Goal: Task Accomplishment & Management: Complete application form

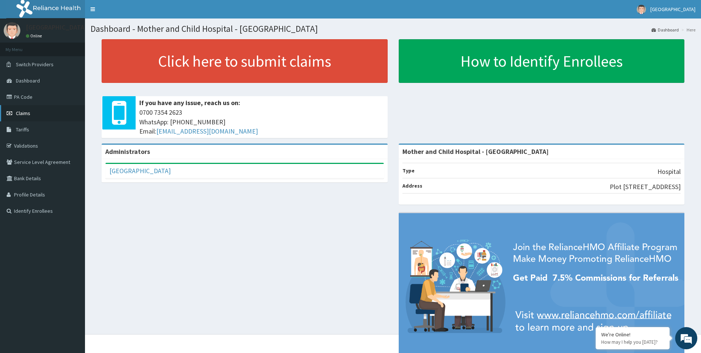
click at [21, 113] on span "Claims" at bounding box center [23, 113] width 14 height 7
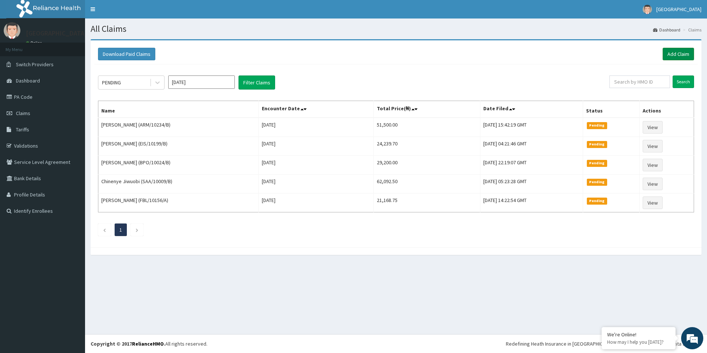
click at [684, 54] on link "Add Claim" at bounding box center [677, 54] width 31 height 13
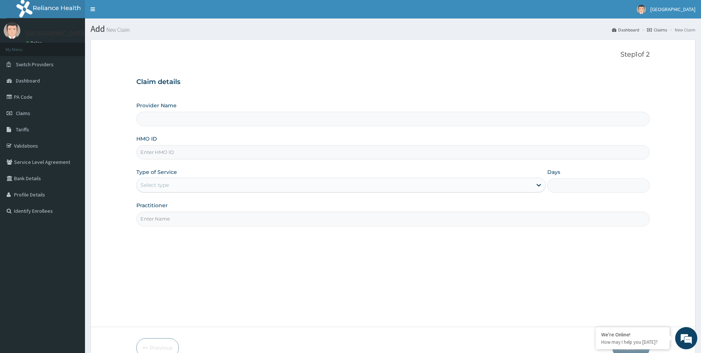
type input "Mother and Child Hospital - Omole"
click at [204, 156] on input "HMO ID" at bounding box center [393, 152] width 514 height 14
paste input "PPY/10450/C"
type input "PPY/10450/C"
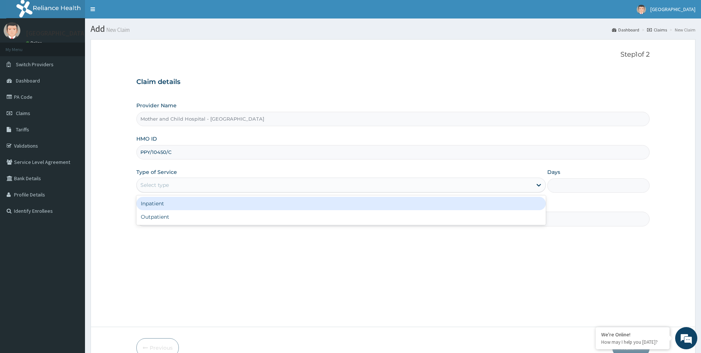
click at [169, 185] on div "Select type" at bounding box center [335, 185] width 396 height 12
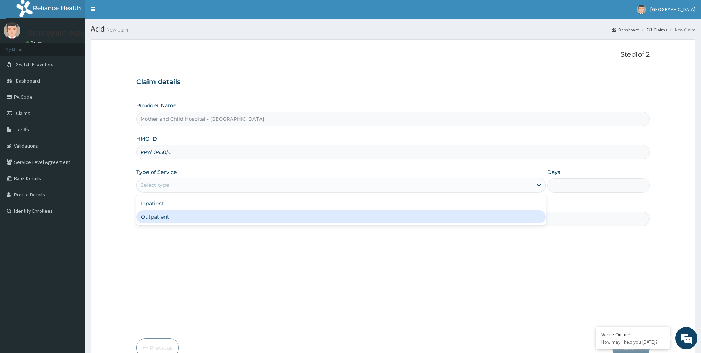
click at [163, 214] on div "Outpatient" at bounding box center [341, 216] width 410 height 13
type input "1"
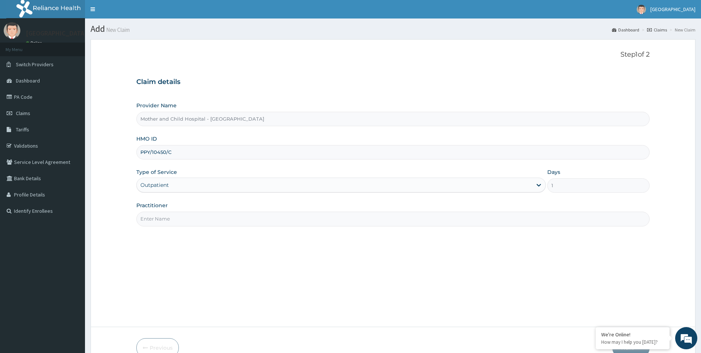
click at [163, 223] on input "Practitioner" at bounding box center [393, 218] width 514 height 14
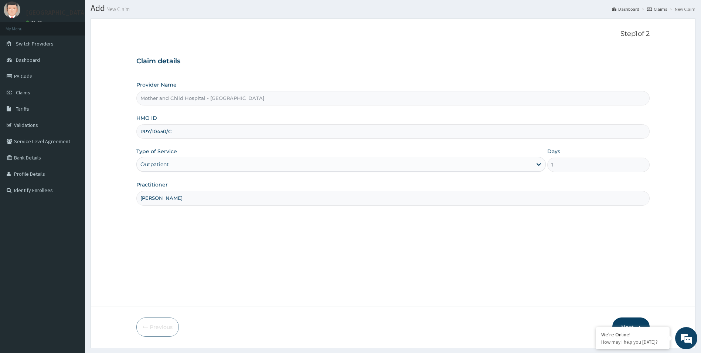
scroll to position [40, 0]
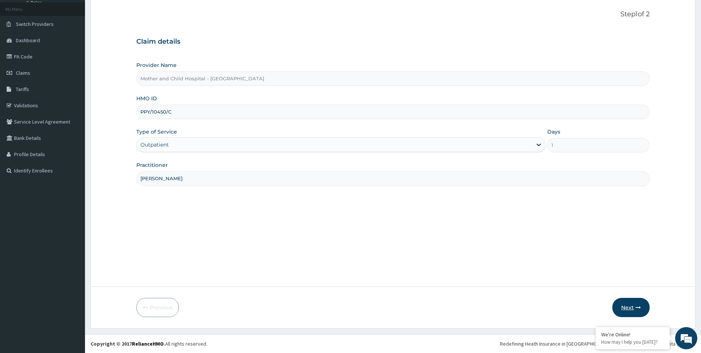
type input "DR DOGINI"
click at [629, 305] on button "Next" at bounding box center [630, 307] width 37 height 19
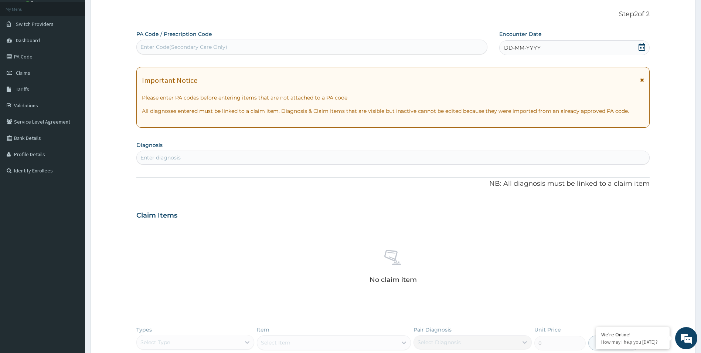
click at [642, 79] on icon at bounding box center [642, 79] width 4 height 5
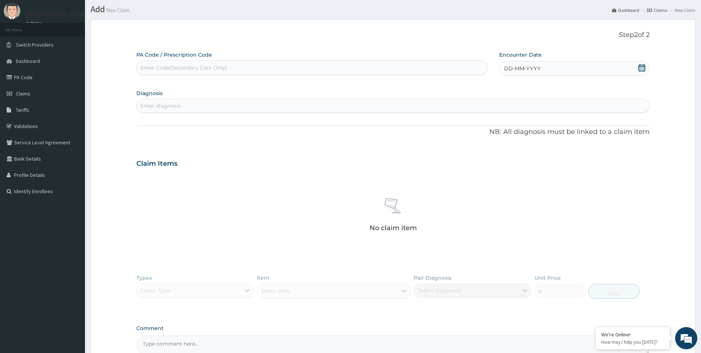
scroll to position [0, 0]
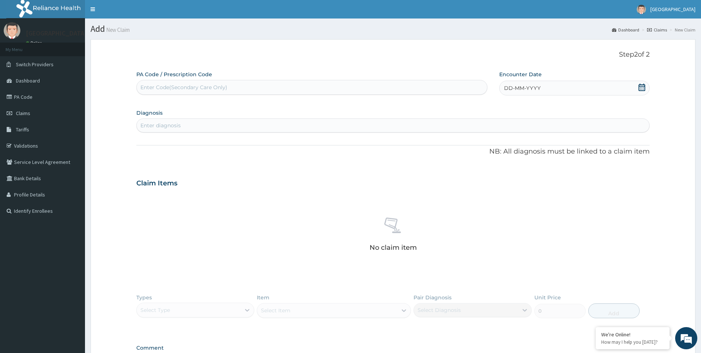
click at [640, 89] on icon at bounding box center [641, 87] width 7 height 7
click at [565, 145] on div "13" at bounding box center [565, 146] width 11 height 11
click at [317, 128] on div "Enter diagnosis" at bounding box center [393, 125] width 513 height 12
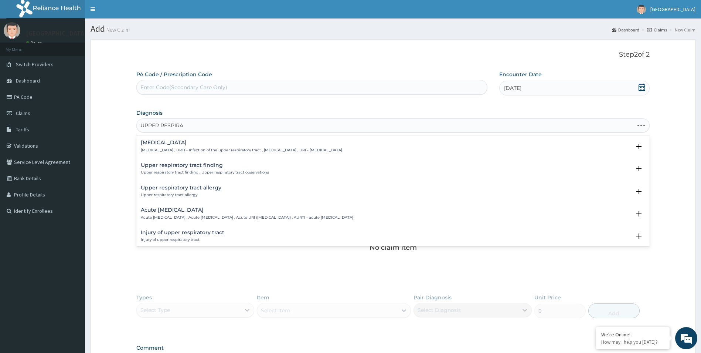
type input "UPPER RESPIRAT"
click at [192, 143] on h4 "Upper respiratory infection" at bounding box center [241, 143] width 201 height 6
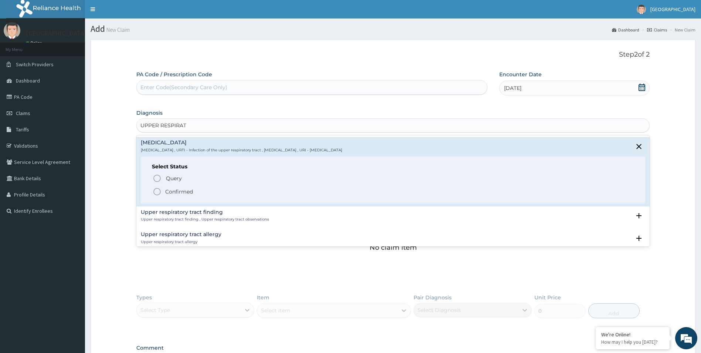
click at [156, 190] on icon "status option filled" at bounding box center [157, 191] width 9 height 9
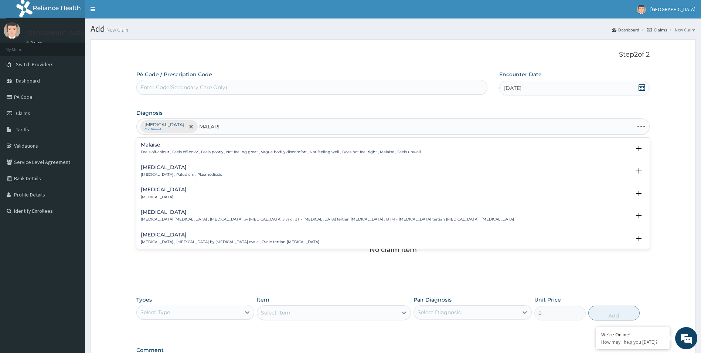
type input "MALARIA"
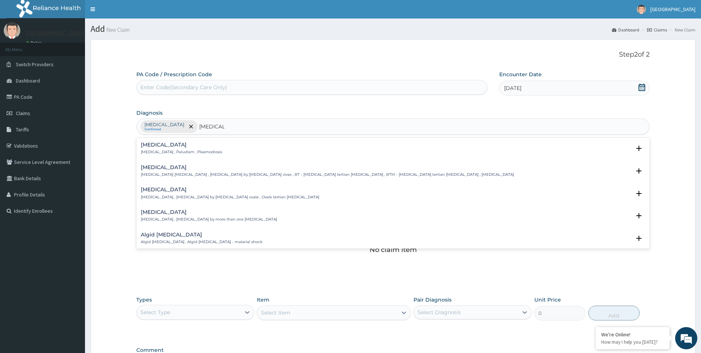
click at [155, 148] on div "Malaria Malaria , Paludism , Plasmodiosis" at bounding box center [181, 148] width 81 height 13
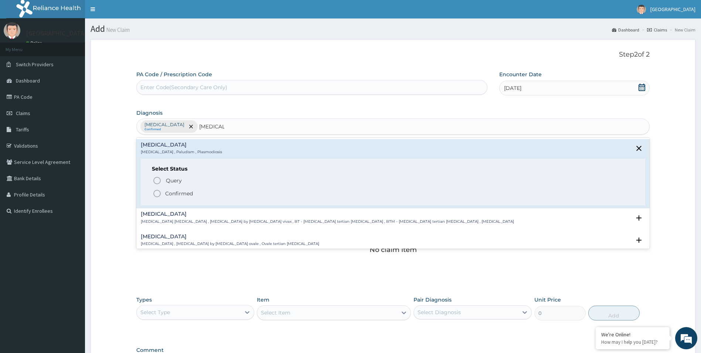
click at [158, 194] on icon "status option filled" at bounding box center [157, 193] width 9 height 9
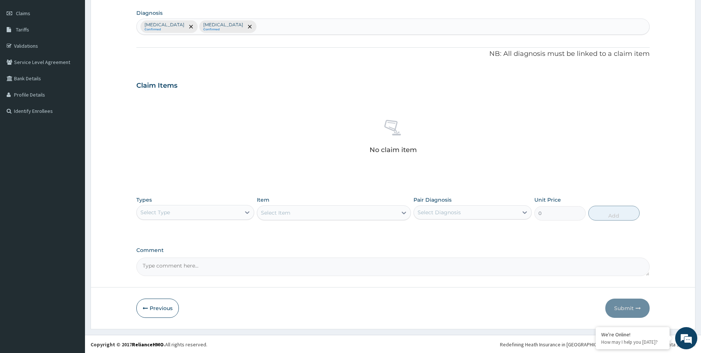
scroll to position [101, 0]
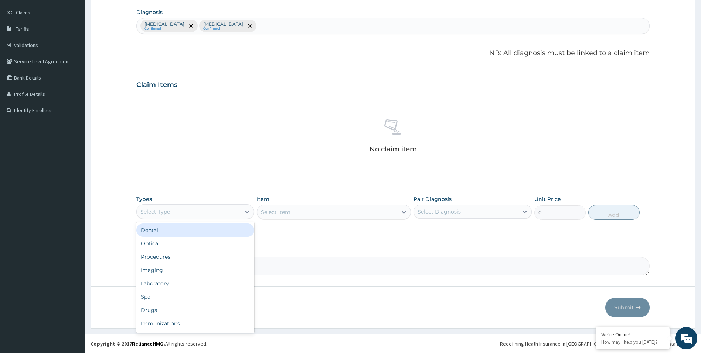
click at [228, 212] on div "Select Type" at bounding box center [189, 212] width 104 height 12
click at [172, 309] on div "Drugs" at bounding box center [195, 309] width 118 height 13
click at [398, 207] on div at bounding box center [403, 211] width 13 height 13
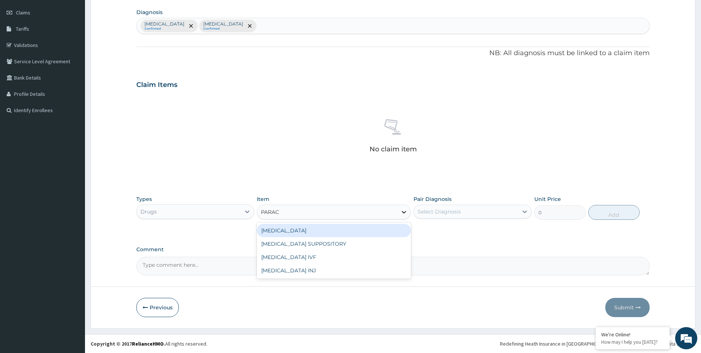
type input "PARACE"
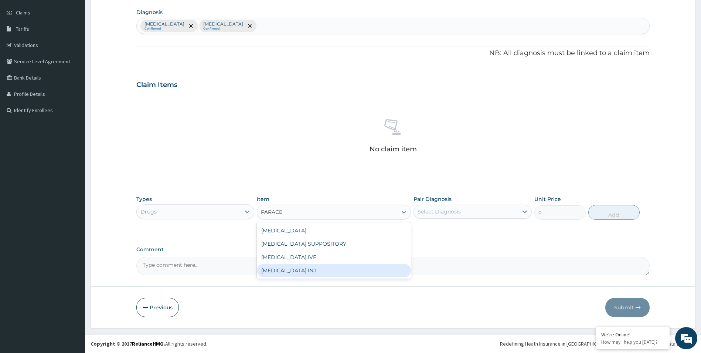
click at [328, 268] on div "PARACETAMOL INJ" at bounding box center [334, 270] width 154 height 13
type input "294.5249938964844"
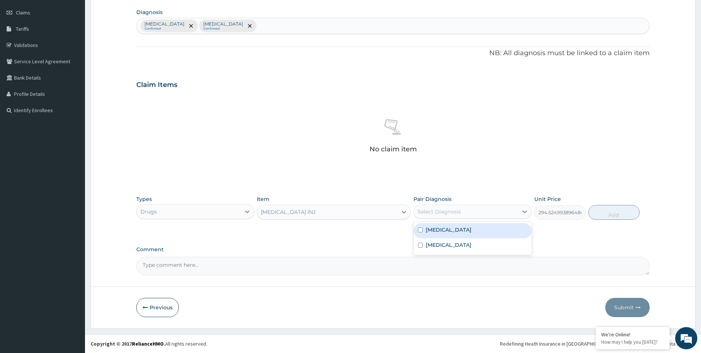
click at [485, 213] on div "Select Diagnosis" at bounding box center [466, 212] width 104 height 12
click at [475, 244] on div "Malaria" at bounding box center [473, 245] width 118 height 15
checkbox input "true"
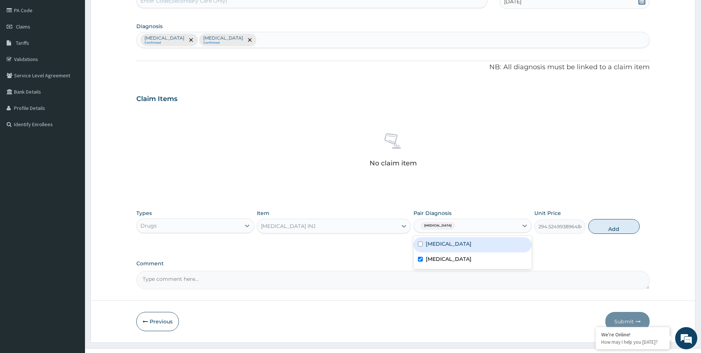
scroll to position [64, 0]
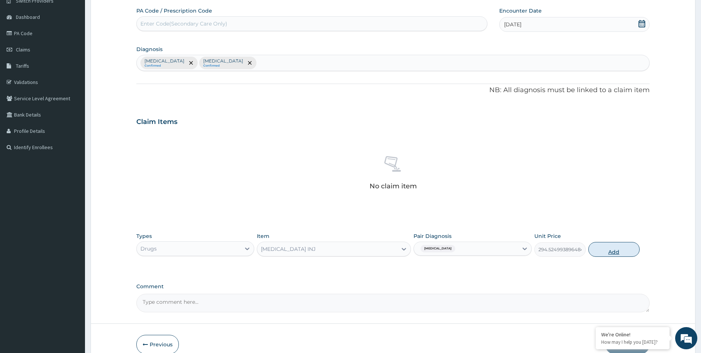
click at [614, 252] on button "Add" at bounding box center [613, 249] width 51 height 15
type input "0"
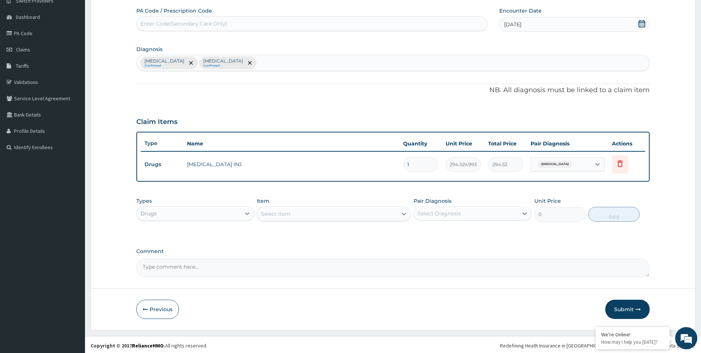
click at [423, 168] on input "1" at bounding box center [420, 164] width 35 height 14
type input "0.00"
type input "4"
type input "1178.10"
drag, startPoint x: 416, startPoint y: 164, endPoint x: 393, endPoint y: 177, distance: 26.3
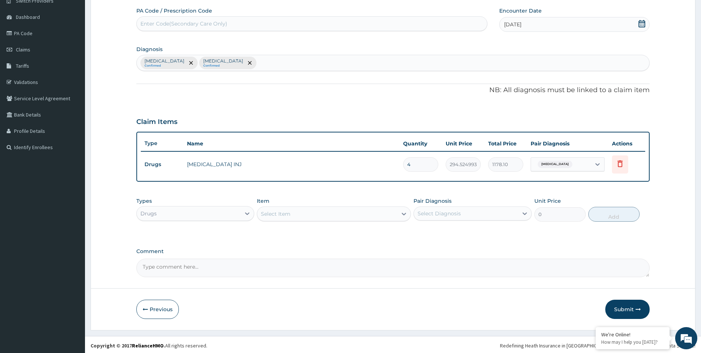
click at [391, 164] on tr "Drugs PARACETAMOL INJ 4 294.5249938964844 1178.10 Malaria Delete" at bounding box center [393, 165] width 505 height 26
type input "6"
type input "1767.15"
type input "6"
click at [340, 215] on div "Select Item" at bounding box center [327, 214] width 140 height 12
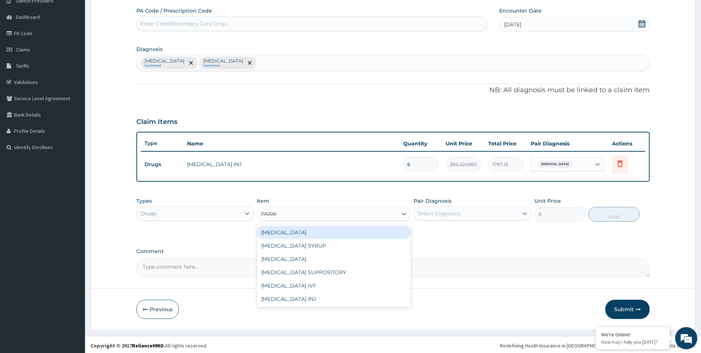
type input "PARACE"
drag, startPoint x: 346, startPoint y: 231, endPoint x: 374, endPoint y: 227, distance: 27.7
click at [346, 231] on div "PARACETAMOL" at bounding box center [334, 231] width 154 height 13
type input "37.40000152587891"
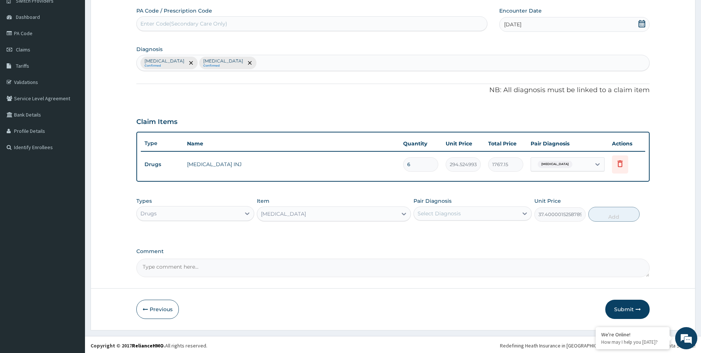
click at [495, 210] on div "Select Diagnosis" at bounding box center [466, 213] width 104 height 12
drag, startPoint x: 471, startPoint y: 247, endPoint x: 592, endPoint y: 226, distance: 123.1
click at [473, 244] on div "Malaria" at bounding box center [473, 247] width 118 height 15
checkbox input "true"
drag, startPoint x: 613, startPoint y: 216, endPoint x: 604, endPoint y: 218, distance: 9.1
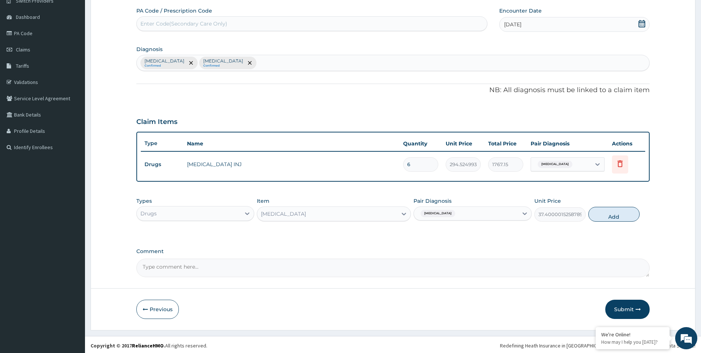
click at [614, 216] on button "Add" at bounding box center [613, 214] width 51 height 15
type input "0"
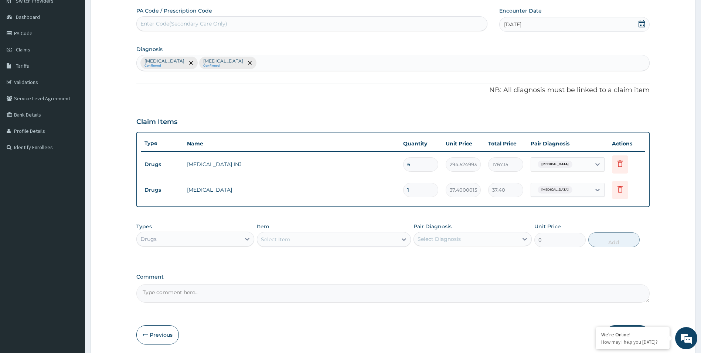
type input "18"
type input "673.20"
type input "18"
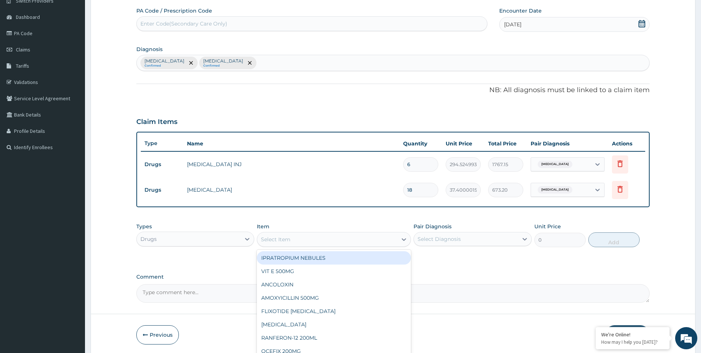
click at [327, 238] on div "Select Item" at bounding box center [327, 239] width 140 height 12
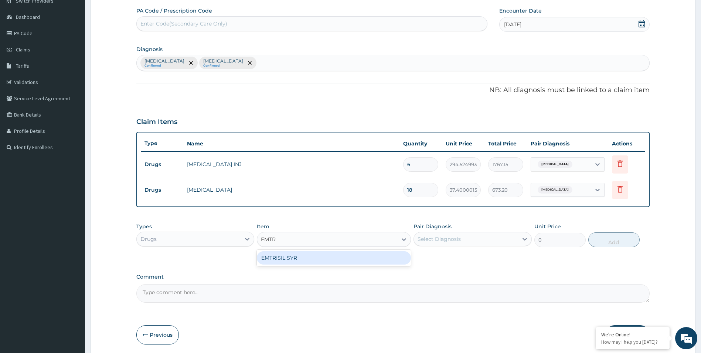
type input "EMTRI"
drag, startPoint x: 373, startPoint y: 257, endPoint x: 386, endPoint y: 250, distance: 14.4
click at [378, 254] on div "EMTRISIL SYR" at bounding box center [334, 257] width 154 height 13
type input "1168.75"
click at [443, 236] on div "Select Diagnosis" at bounding box center [439, 238] width 43 height 7
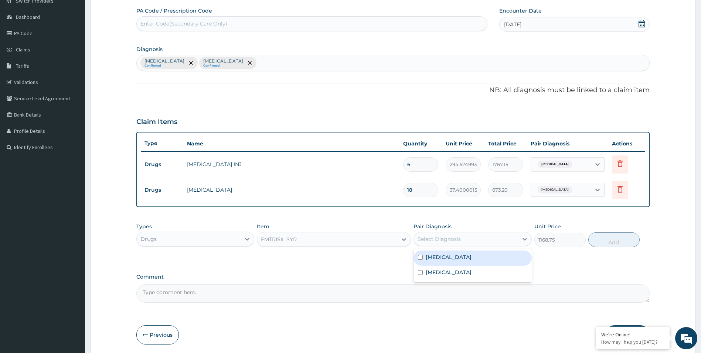
drag, startPoint x: 451, startPoint y: 257, endPoint x: 456, endPoint y: 253, distance: 6.1
click at [452, 257] on label "Upper respiratory infection" at bounding box center [449, 256] width 46 height 7
checkbox input "true"
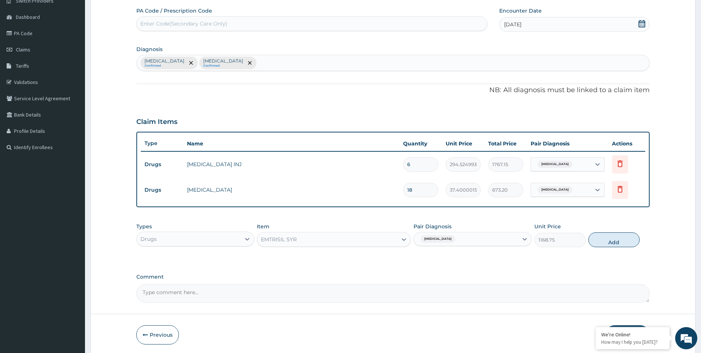
click at [616, 244] on button "Add" at bounding box center [613, 239] width 51 height 15
type input "0"
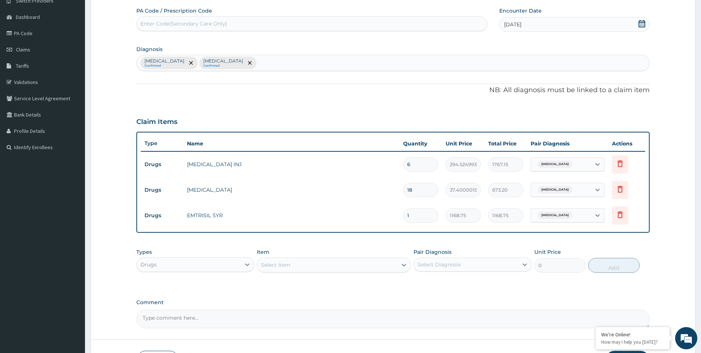
click at [357, 267] on div "Select Item" at bounding box center [327, 265] width 140 height 12
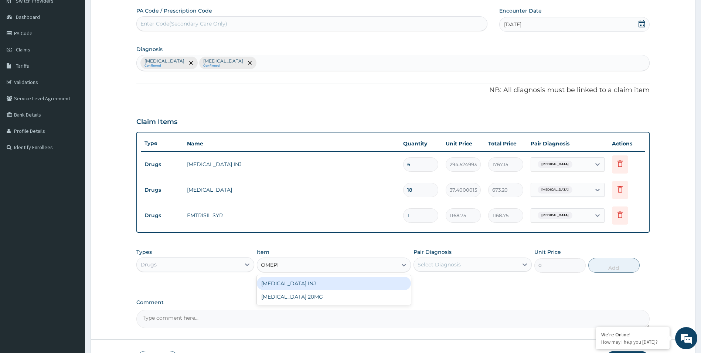
type input "OMEPRA"
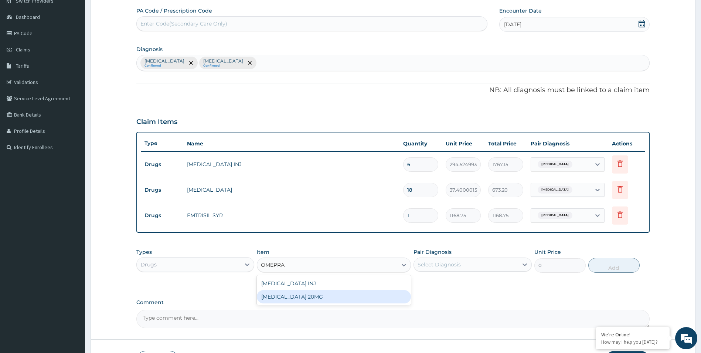
click at [303, 294] on div "OMEPRAZOLE 20MG" at bounding box center [334, 296] width 154 height 13
type input "116.875"
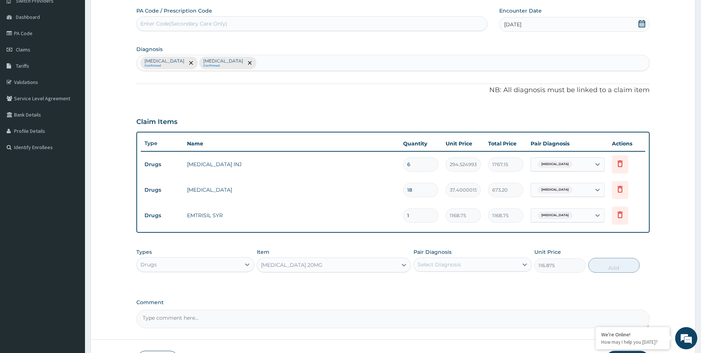
click at [431, 263] on div "Select Diagnosis" at bounding box center [439, 264] width 43 height 7
click at [269, 64] on div "Upper respiratory infection Confirmed Malaria Confirmed" at bounding box center [393, 63] width 513 height 16
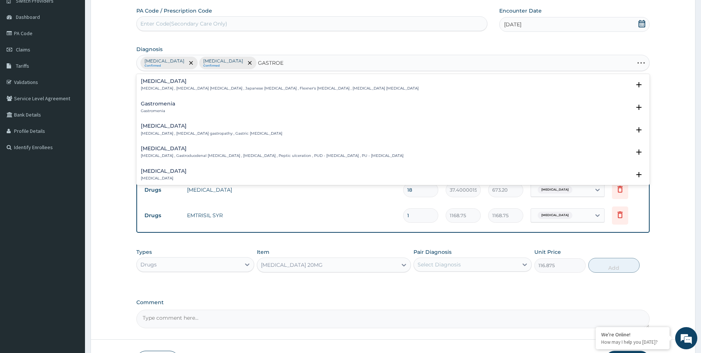
type input "GASTROES"
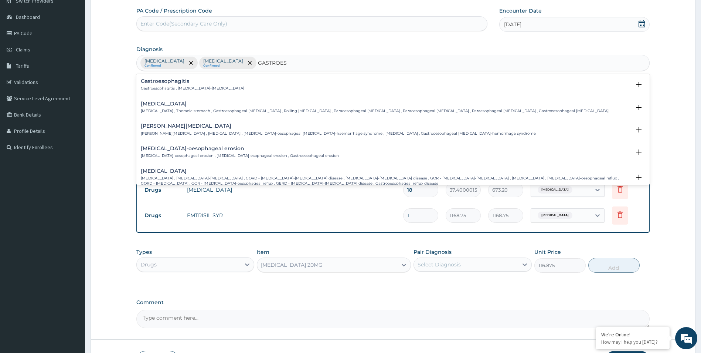
click at [187, 172] on div "Gastroesophageal reflux disease Gastroesophageal reflux disease , Gastro-esopha…" at bounding box center [386, 177] width 491 height 18
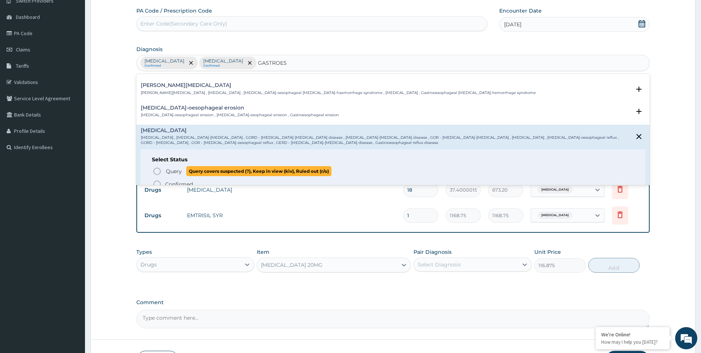
scroll to position [74, 0]
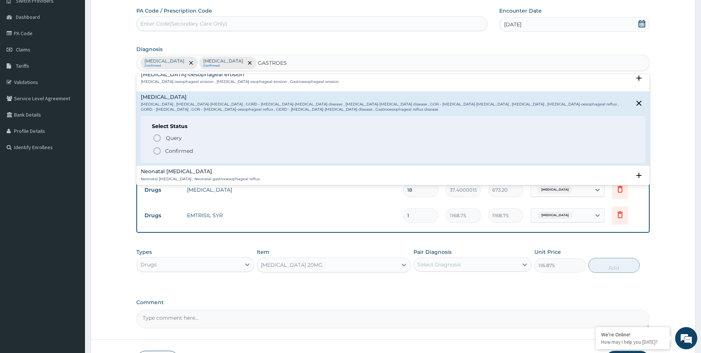
drag, startPoint x: 158, startPoint y: 151, endPoint x: 172, endPoint y: 162, distance: 17.4
click at [159, 151] on icon "status option filled" at bounding box center [157, 150] width 9 height 9
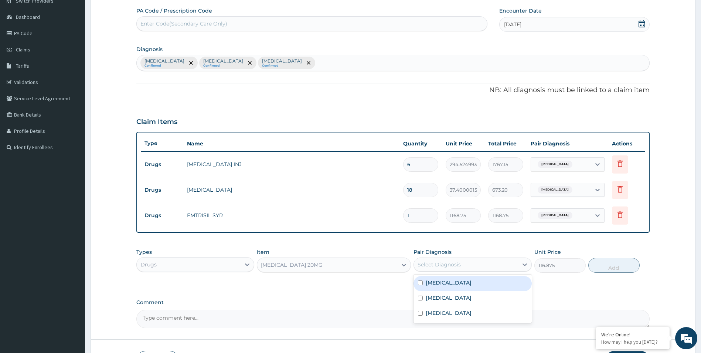
click at [487, 264] on div "Select Diagnosis" at bounding box center [466, 264] width 104 height 12
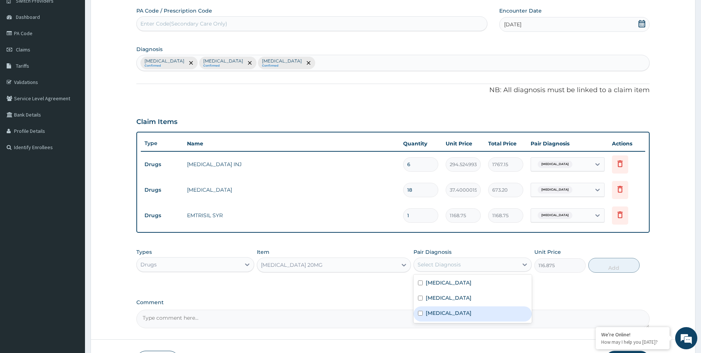
drag, startPoint x: 468, startPoint y: 313, endPoint x: 495, endPoint y: 302, distance: 28.6
click at [469, 311] on label "Gastroesophageal reflux disease" at bounding box center [449, 312] width 46 height 7
checkbox input "true"
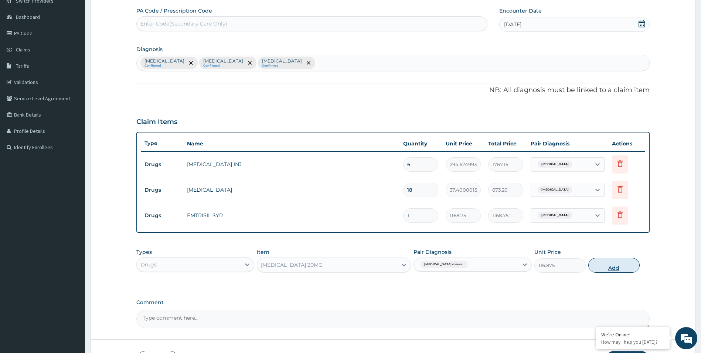
click at [617, 269] on button "Add" at bounding box center [613, 265] width 51 height 15
type input "0"
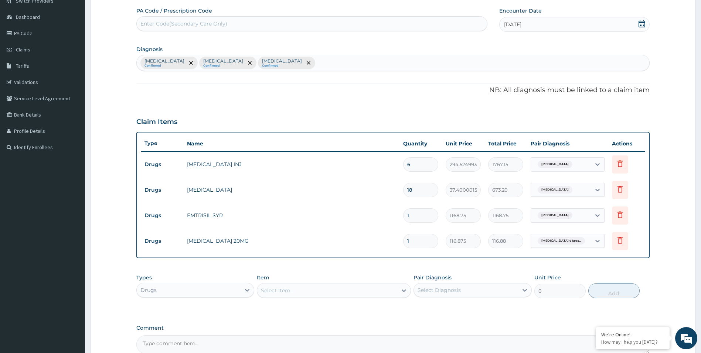
type input "14"
type input "1636.25"
type input "14"
click at [397, 291] on div "Select Item" at bounding box center [327, 290] width 140 height 12
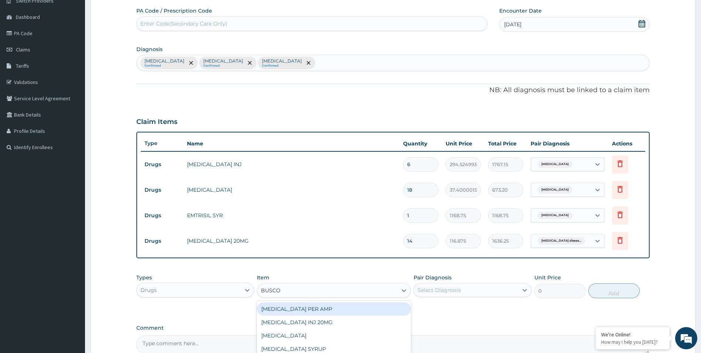
type input "BUSCO"
drag, startPoint x: 352, startPoint y: 290, endPoint x: 355, endPoint y: 286, distance: 5.3
click at [353, 287] on div "Select Item" at bounding box center [327, 290] width 140 height 12
type input "BUSCO"
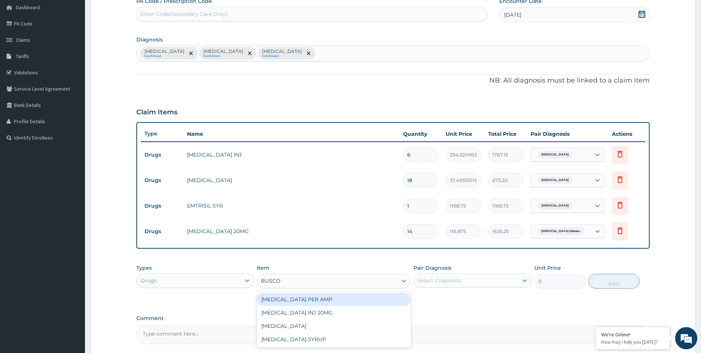
scroll to position [101, 0]
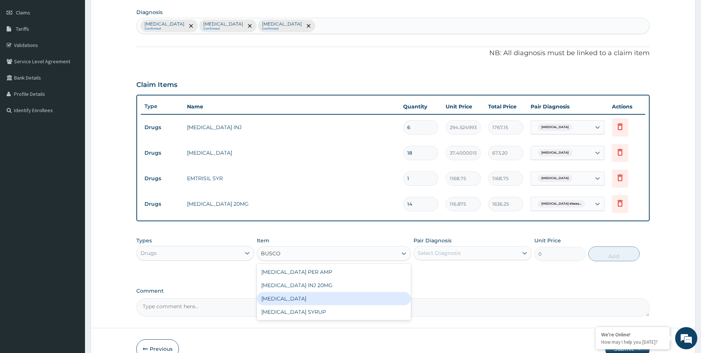
click at [326, 299] on div "BUSCOPAN" at bounding box center [334, 298] width 154 height 13
type input "65.44999694824219"
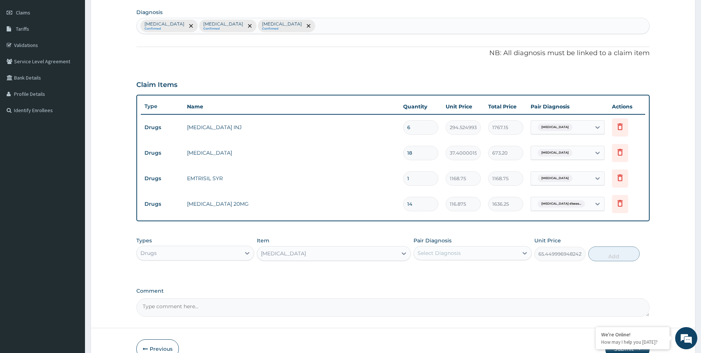
click at [445, 252] on div "Select Diagnosis" at bounding box center [439, 252] width 43 height 7
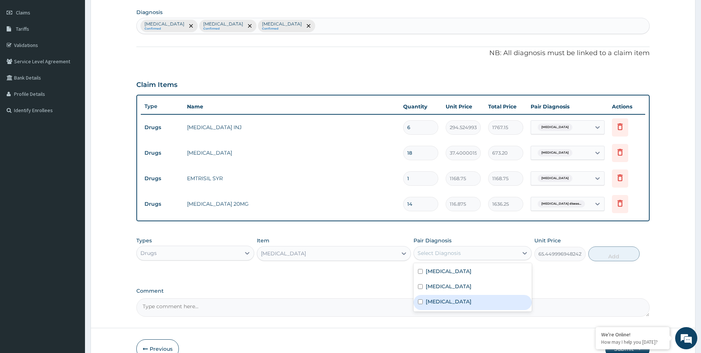
drag, startPoint x: 452, startPoint y: 304, endPoint x: 497, endPoint y: 295, distance: 46.1
click at [455, 303] on label "Gastroesophageal reflux disease" at bounding box center [449, 301] width 46 height 7
checkbox input "true"
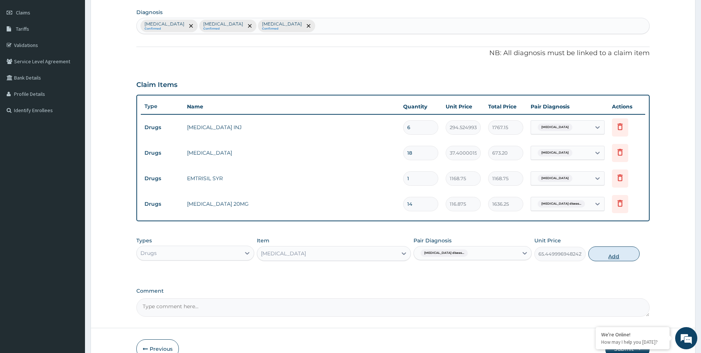
click at [619, 255] on button "Add" at bounding box center [613, 253] width 51 height 15
type input "0"
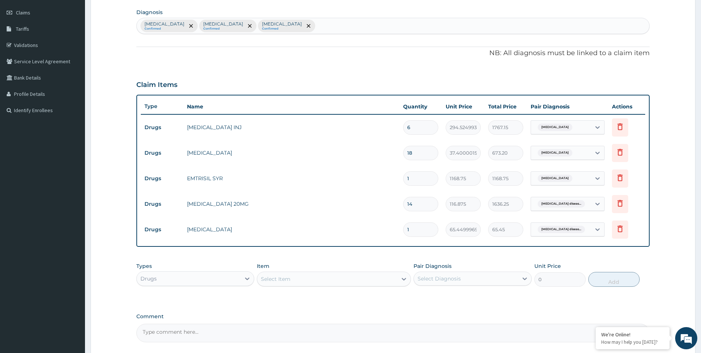
type input "12"
type input "785.40"
type input "12"
click at [200, 281] on div "Drugs" at bounding box center [189, 278] width 104 height 12
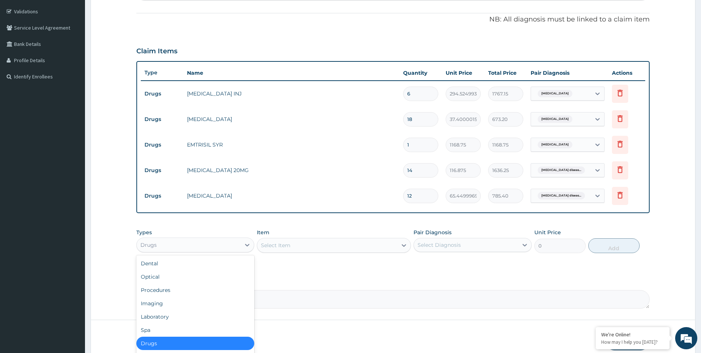
scroll to position [167, 0]
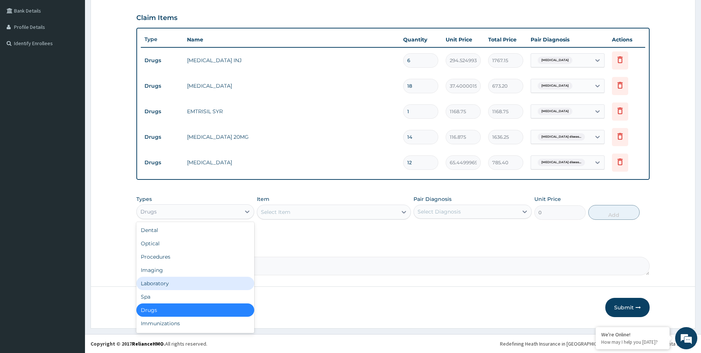
click at [190, 283] on div "Laboratory" at bounding box center [195, 282] width 118 height 13
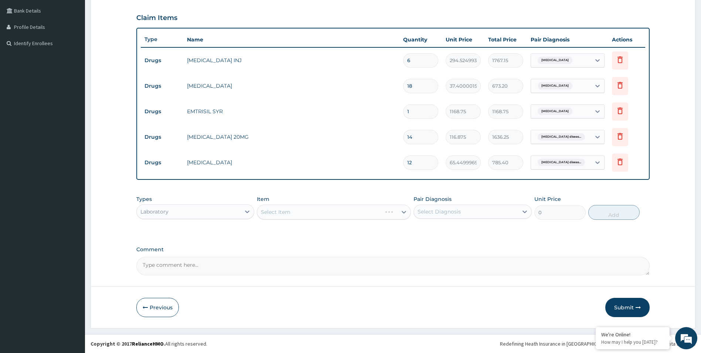
click at [375, 209] on div "Select Item" at bounding box center [334, 211] width 154 height 15
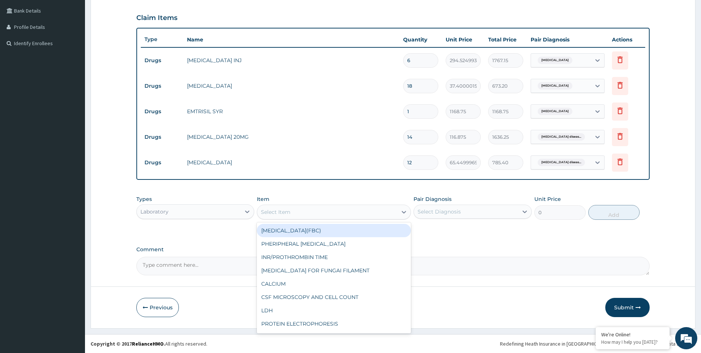
click at [377, 214] on div "Select Item" at bounding box center [327, 212] width 140 height 12
type input "FBC"
drag, startPoint x: 369, startPoint y: 228, endPoint x: 408, endPoint y: 218, distance: 41.0
click at [371, 228] on div "FULL BLOOD COUNT(FBC)" at bounding box center [334, 230] width 154 height 13
type input "4675"
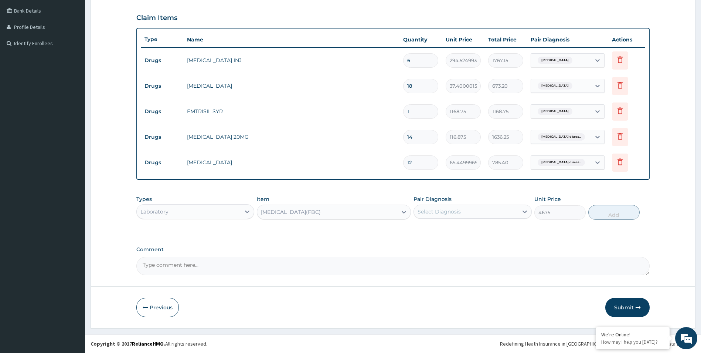
click at [441, 208] on div "Select Diagnosis" at bounding box center [439, 211] width 43 height 7
drag, startPoint x: 454, startPoint y: 231, endPoint x: 460, endPoint y: 230, distance: 6.1
click at [455, 231] on label "Upper respiratory infection" at bounding box center [449, 229] width 46 height 7
checkbox input "true"
click at [617, 214] on button "Add" at bounding box center [613, 212] width 51 height 15
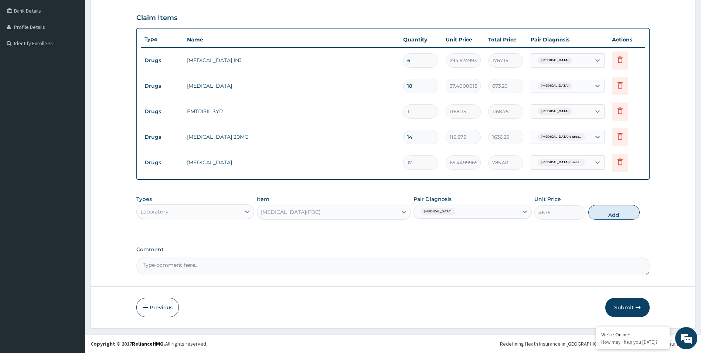
type input "0"
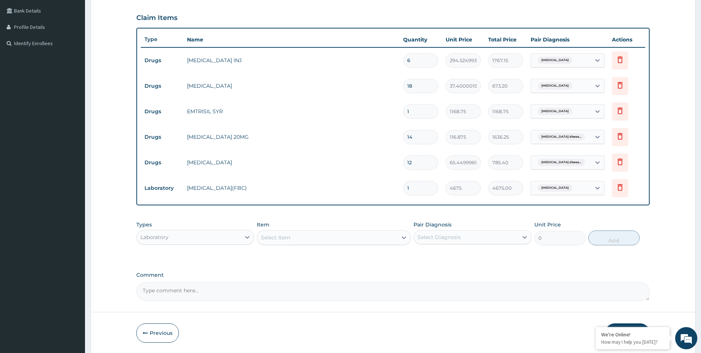
click at [305, 238] on div "Select Item" at bounding box center [327, 237] width 140 height 12
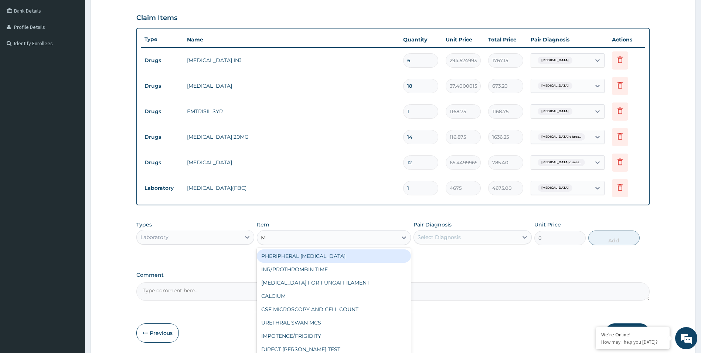
type input "MP"
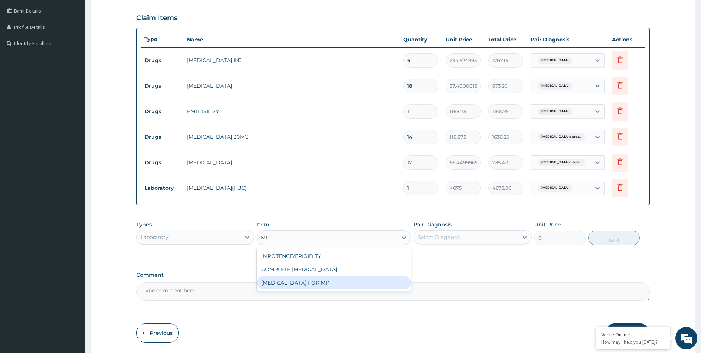
click at [327, 286] on div "BLOOD FILM FOR MP" at bounding box center [334, 282] width 154 height 13
type input "1870"
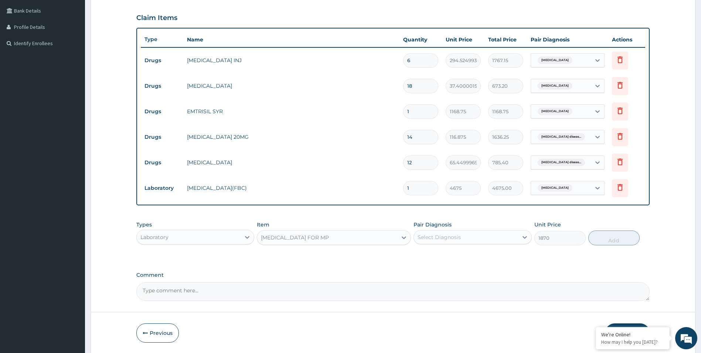
drag, startPoint x: 428, startPoint y: 235, endPoint x: 431, endPoint y: 246, distance: 10.9
click at [428, 235] on div "Select Diagnosis" at bounding box center [439, 236] width 43 height 7
click at [451, 272] on div "Malaria" at bounding box center [473, 271] width 118 height 15
checkbox input "true"
click at [617, 238] on button "Add" at bounding box center [613, 237] width 51 height 15
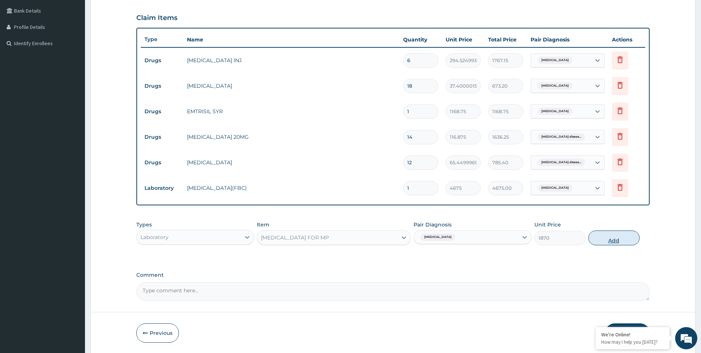
type input "0"
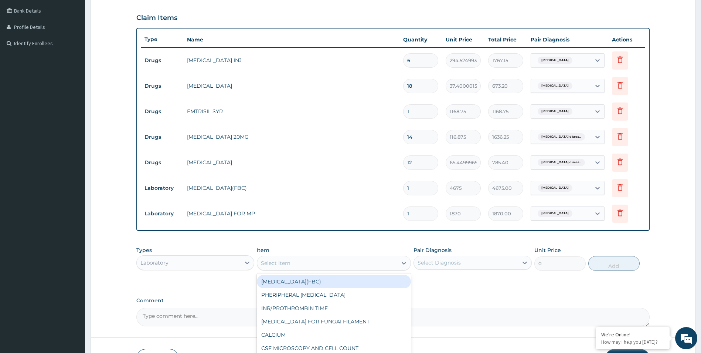
click at [346, 265] on div "Select Item" at bounding box center [327, 263] width 140 height 12
type input "PREGNAN"
click at [346, 281] on div "PREGNANCY TEST (BLOOD)" at bounding box center [334, 281] width 154 height 13
type input "2337.5"
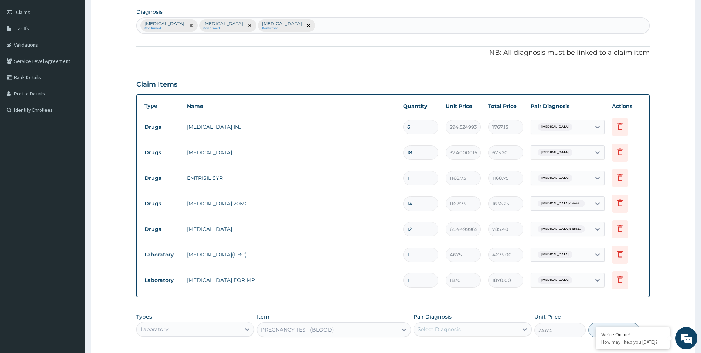
scroll to position [0, 0]
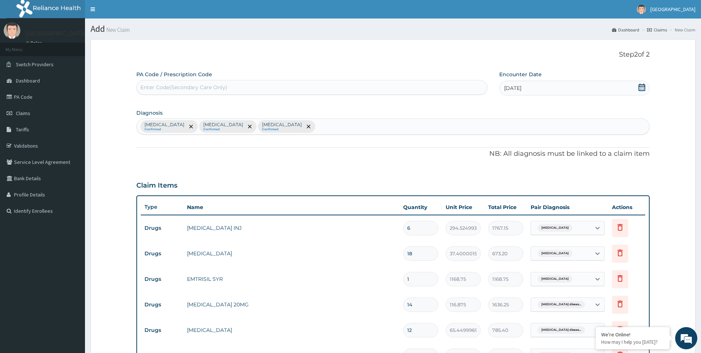
click at [360, 126] on div "Upper respiratory infection Confirmed Malaria Confirmed Gastroesophageal reflux…" at bounding box center [393, 127] width 513 height 16
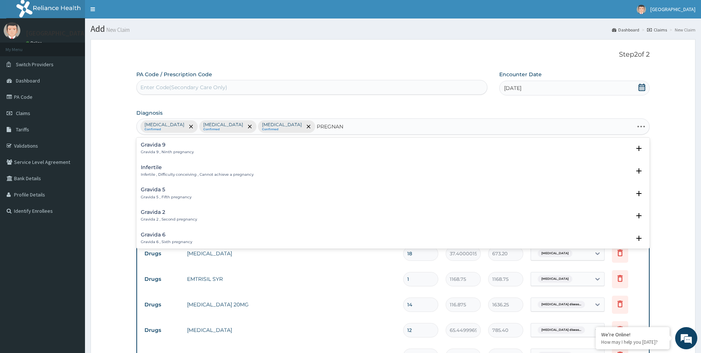
type input "PREGNANC"
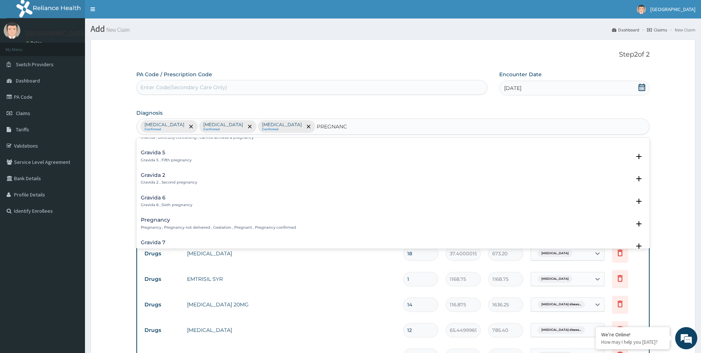
click at [161, 220] on h4 "Pregnancy" at bounding box center [218, 220] width 155 height 6
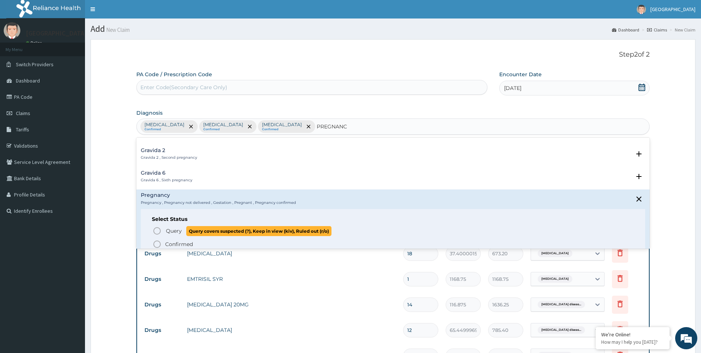
scroll to position [74, 0]
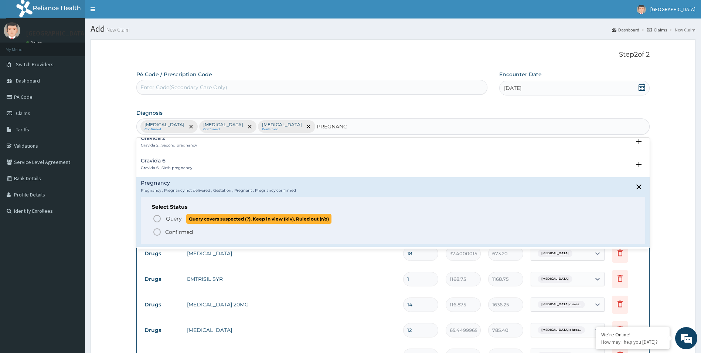
click at [158, 220] on icon "status option query" at bounding box center [157, 218] width 9 height 9
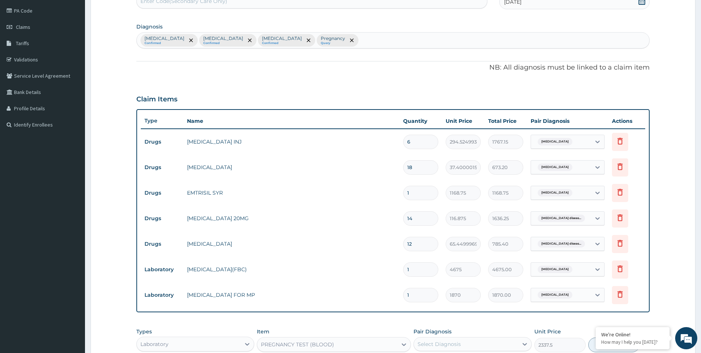
scroll to position [111, 0]
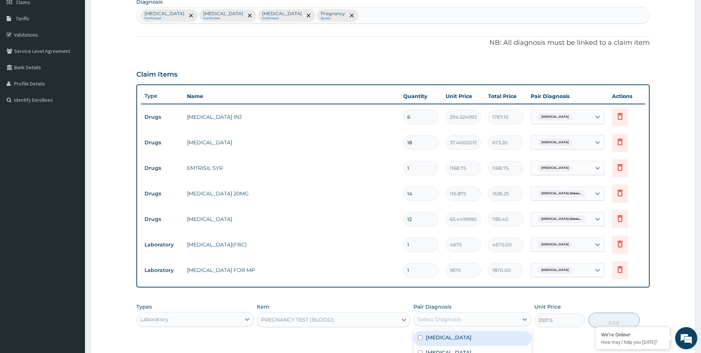
click at [443, 313] on div "Select Diagnosis" at bounding box center [466, 319] width 104 height 12
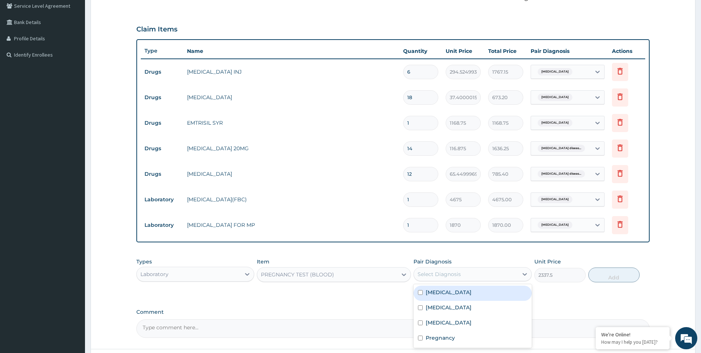
scroll to position [218, 0]
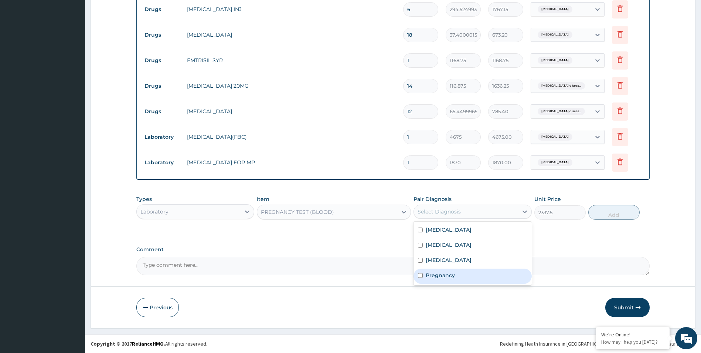
click at [440, 276] on label "Pregnancy" at bounding box center [440, 274] width 29 height 7
checkbox input "true"
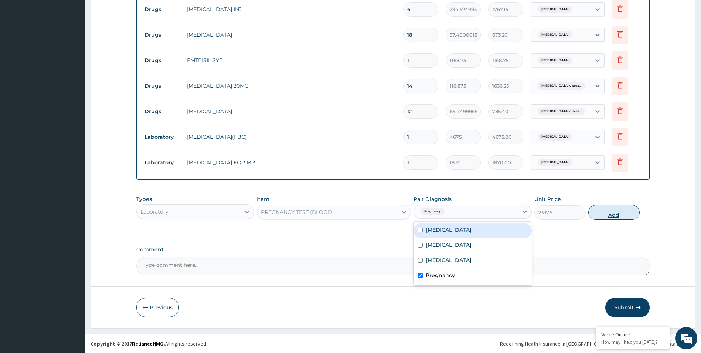
click at [617, 214] on button "Add" at bounding box center [613, 212] width 51 height 15
type input "0"
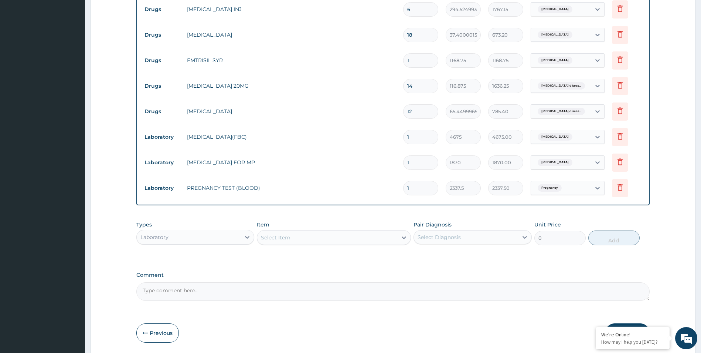
click at [307, 235] on div "Select Item" at bounding box center [327, 237] width 140 height 12
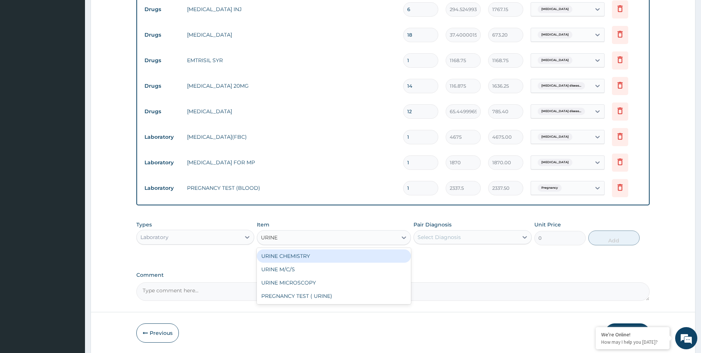
type input "URINE"
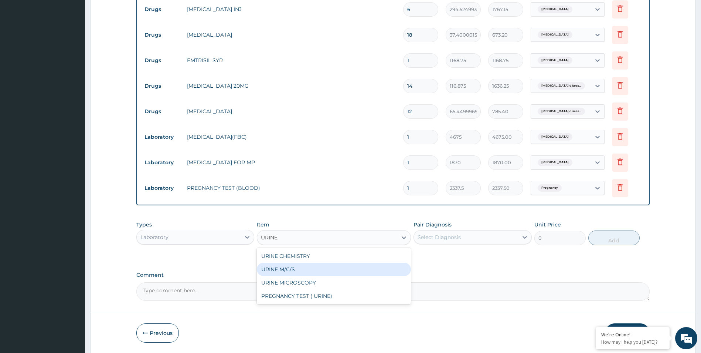
click at [300, 265] on div "URINE M/C/S" at bounding box center [334, 268] width 154 height 13
type input "3506.25"
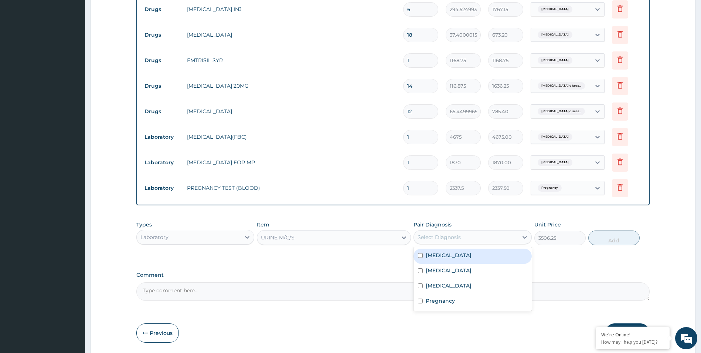
drag, startPoint x: 435, startPoint y: 231, endPoint x: 435, endPoint y: 240, distance: 8.1
click at [435, 232] on div "Select Diagnosis" at bounding box center [466, 237] width 104 height 12
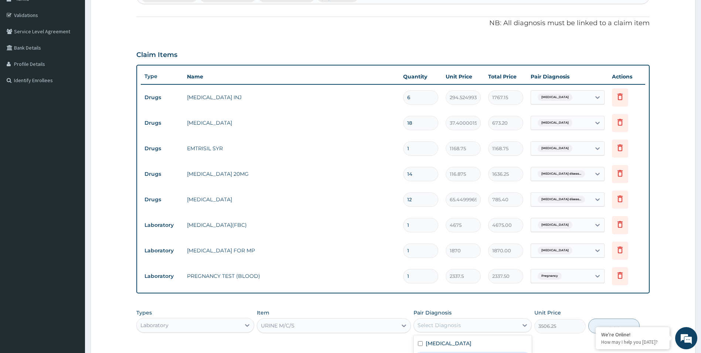
scroll to position [34, 0]
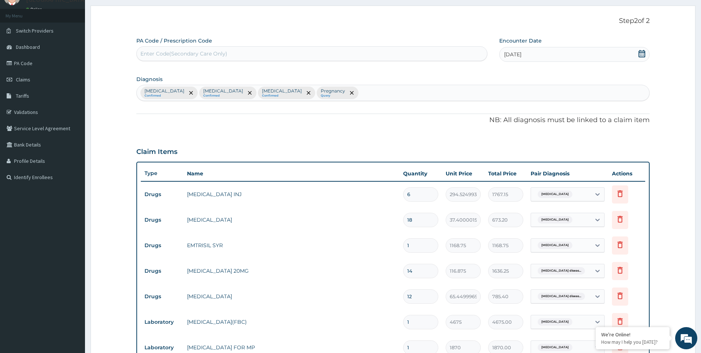
click at [405, 91] on div "Upper respiratory infection Confirmed Malaria Confirmed Gastroesophageal reflux…" at bounding box center [393, 93] width 513 height 16
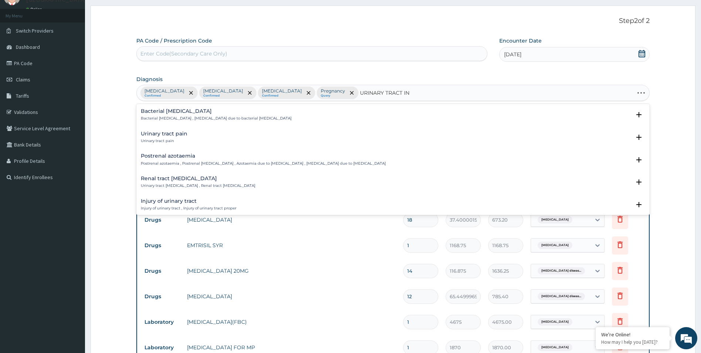
type input "URINARY TRACT INF"
click at [165, 181] on div "Upper urinary tract infection Upper urinary tract infection" at bounding box center [173, 182] width 64 height 13
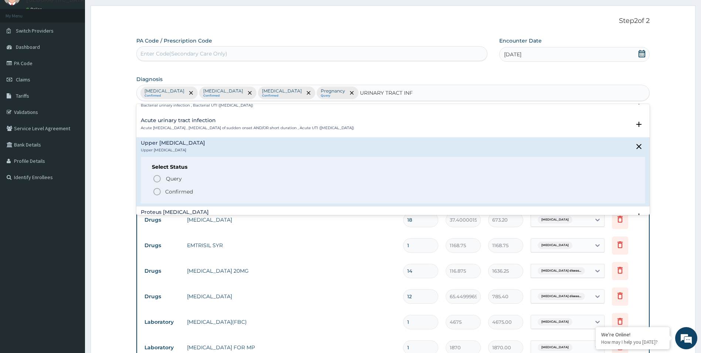
scroll to position [74, 0]
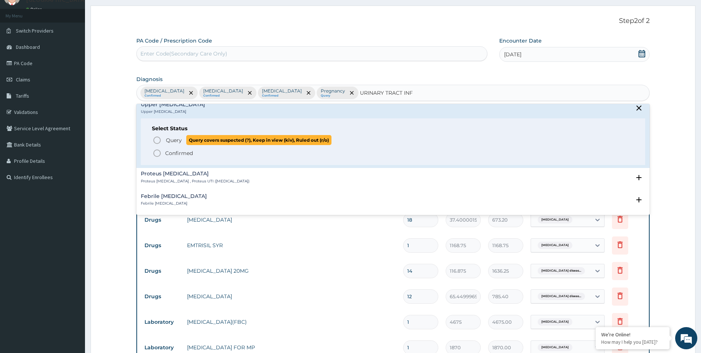
click at [157, 140] on icon "status option query" at bounding box center [157, 140] width 9 height 9
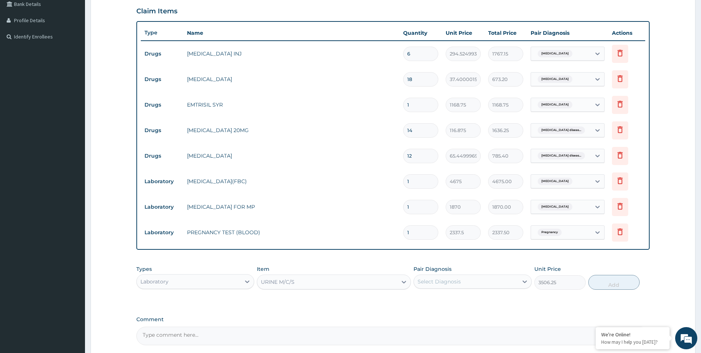
scroll to position [218, 0]
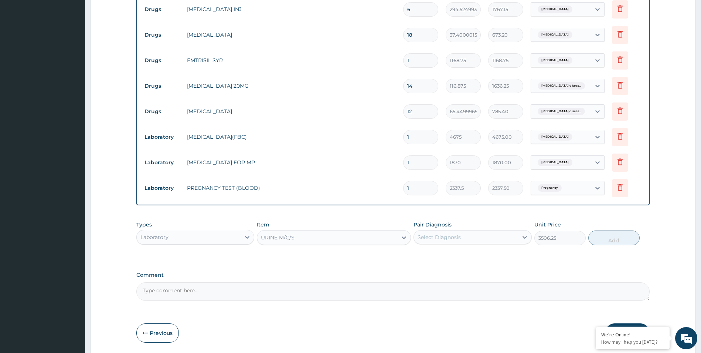
drag, startPoint x: 462, startPoint y: 238, endPoint x: 461, endPoint y: 245, distance: 7.5
click at [462, 237] on div "Select Diagnosis" at bounding box center [466, 237] width 104 height 12
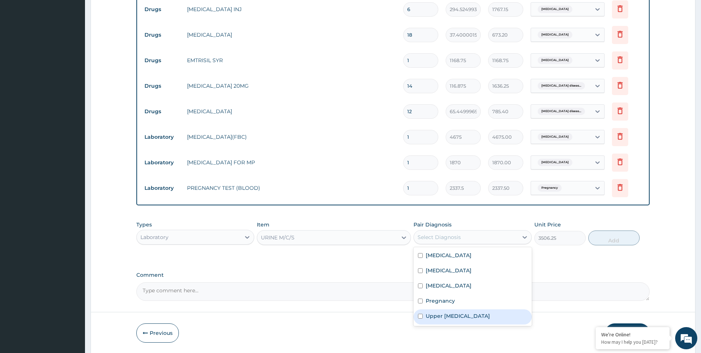
drag, startPoint x: 451, startPoint y: 313, endPoint x: 482, endPoint y: 301, distance: 33.4
click at [452, 313] on label "Upper urinary tract infection" at bounding box center [458, 315] width 64 height 7
checkbox input "true"
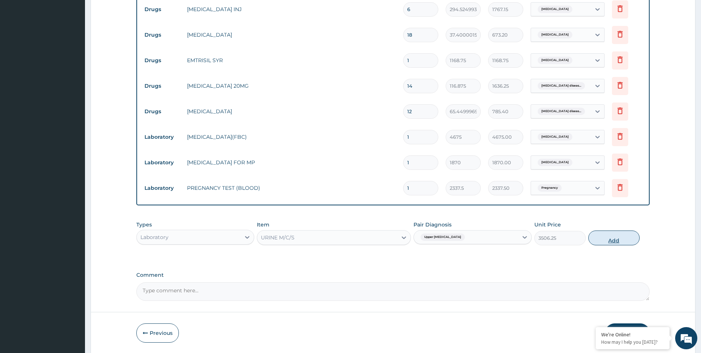
click at [614, 240] on button "Add" at bounding box center [613, 237] width 51 height 15
type input "0"
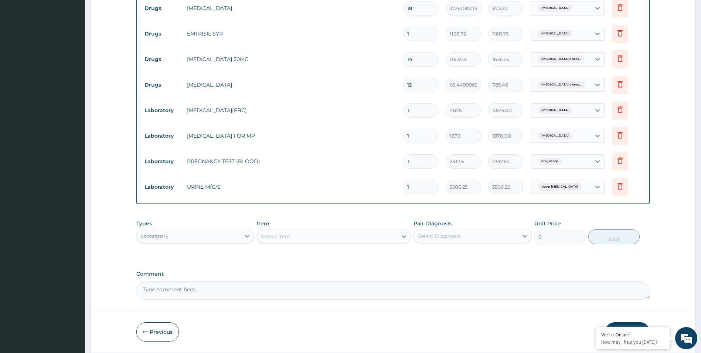
scroll to position [269, 0]
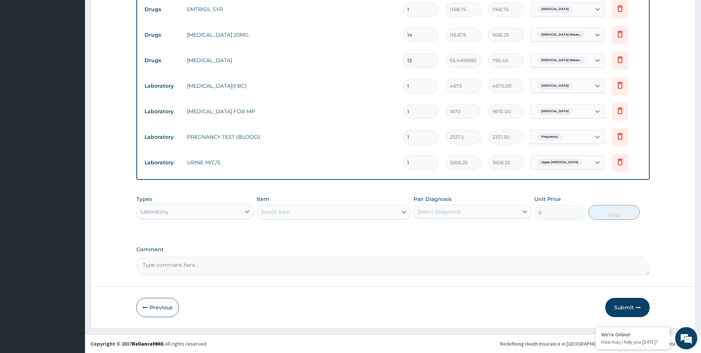
click at [200, 206] on div "Laboratory" at bounding box center [189, 212] width 104 height 12
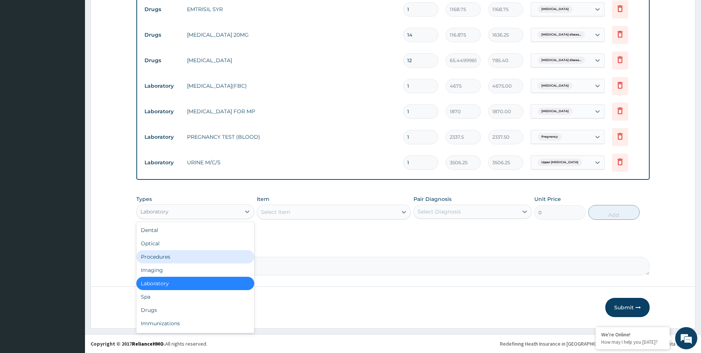
drag, startPoint x: 192, startPoint y: 257, endPoint x: 202, endPoint y: 252, distance: 11.3
click at [196, 255] on div "Procedures" at bounding box center [195, 256] width 118 height 13
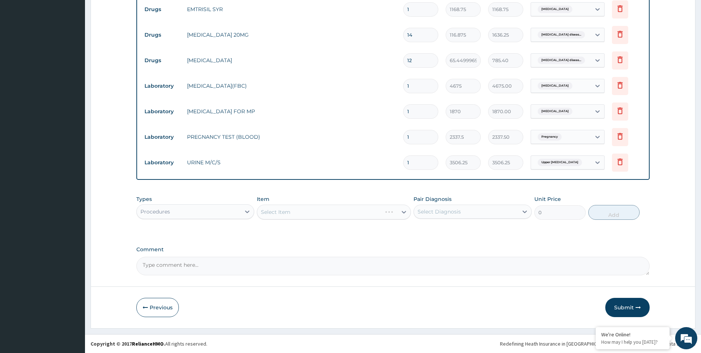
click at [394, 214] on div "Select Item" at bounding box center [334, 211] width 154 height 15
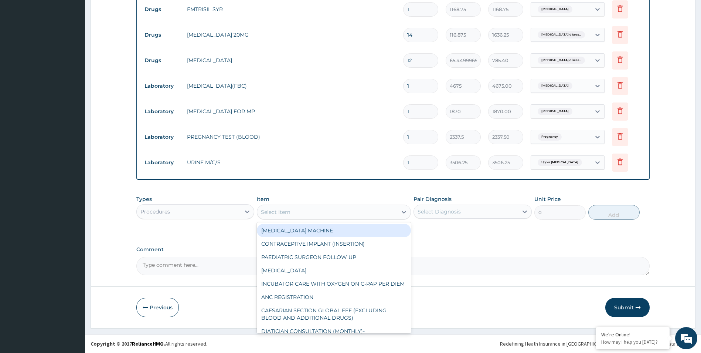
click at [354, 210] on div "Select Item" at bounding box center [327, 212] width 140 height 12
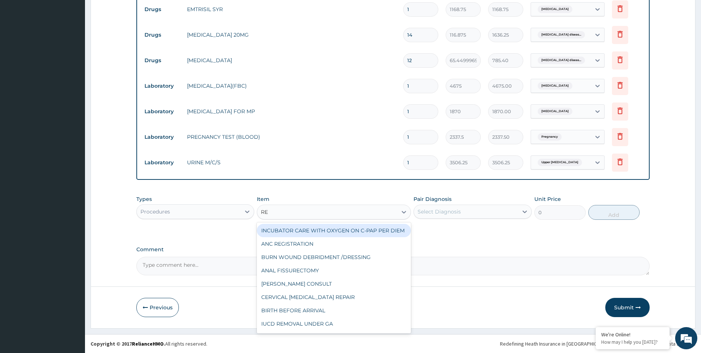
type input "REG"
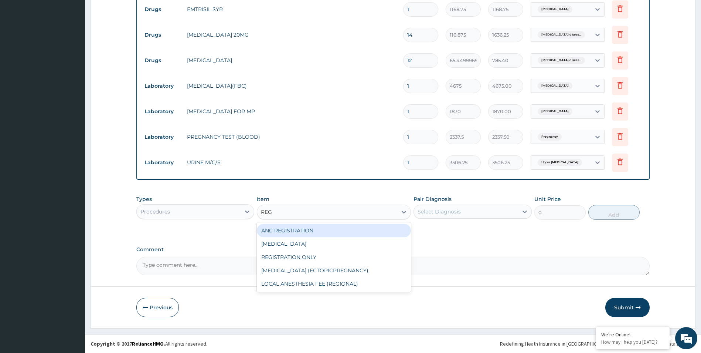
drag, startPoint x: 323, startPoint y: 230, endPoint x: 327, endPoint y: 227, distance: 4.5
click at [324, 228] on div "ANC REGISTRATION" at bounding box center [334, 230] width 154 height 13
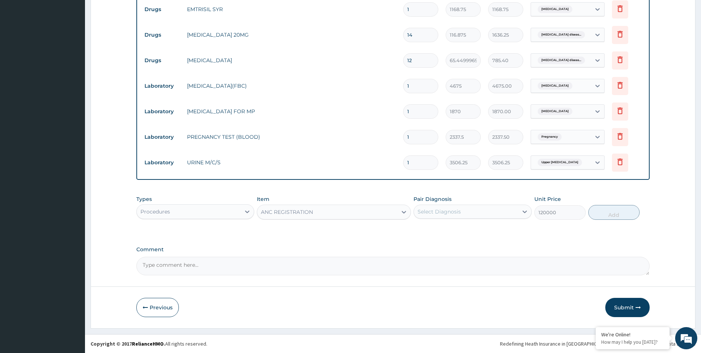
click at [317, 211] on div "ANC REGISTRATION" at bounding box center [327, 212] width 140 height 12
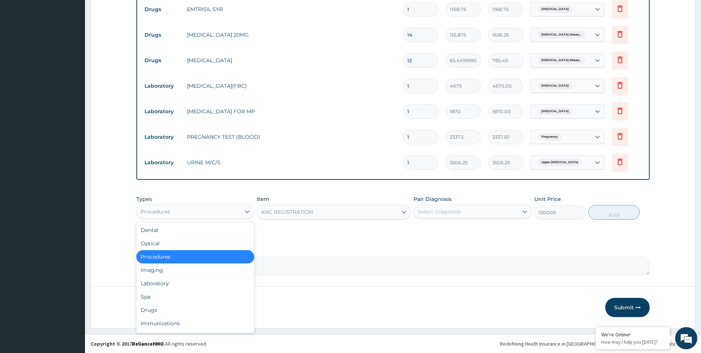
click at [231, 209] on div "Procedures" at bounding box center [189, 212] width 104 height 12
drag, startPoint x: 180, startPoint y: 254, endPoint x: 221, endPoint y: 243, distance: 42.6
click at [181, 254] on div "Procedures" at bounding box center [195, 256] width 118 height 13
type input "0"
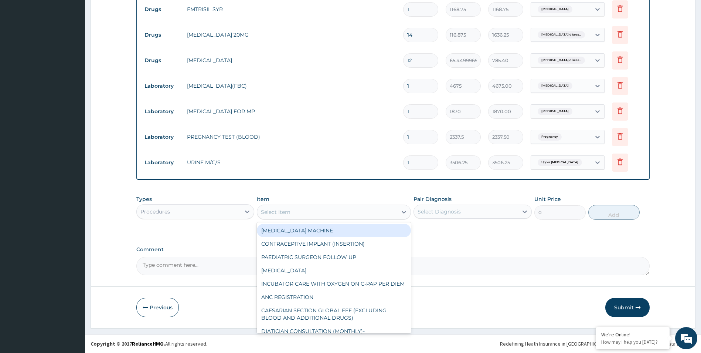
click at [319, 210] on div "Select Item" at bounding box center [327, 212] width 140 height 12
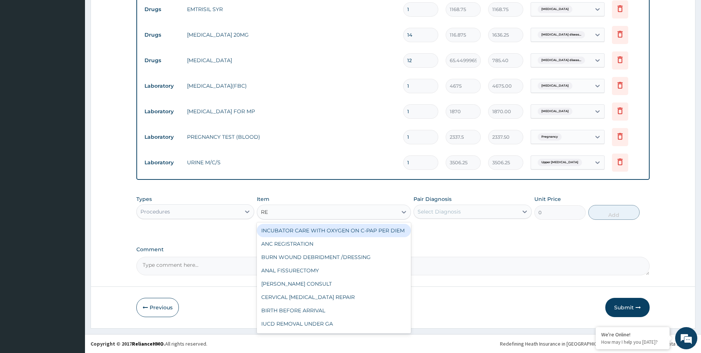
type input "REG"
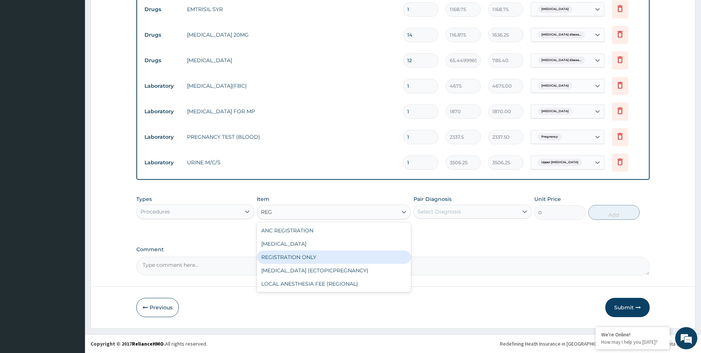
click at [320, 257] on div "REGISTRATION ONLY" at bounding box center [334, 256] width 154 height 13
type input "3750"
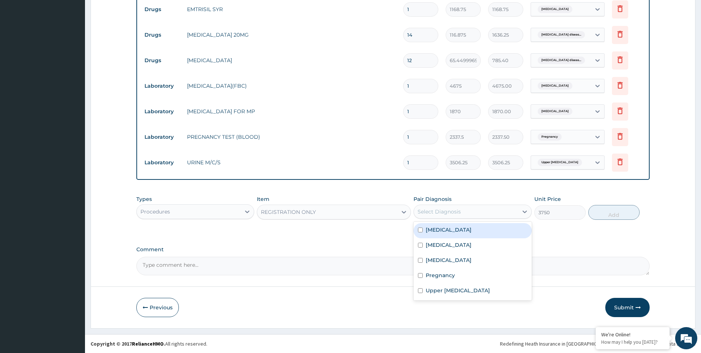
click at [458, 208] on div "Select Diagnosis" at bounding box center [439, 211] width 43 height 7
drag, startPoint x: 458, startPoint y: 232, endPoint x: 451, endPoint y: 247, distance: 17.0
click at [458, 231] on label "Upper respiratory infection" at bounding box center [449, 229] width 46 height 7
checkbox input "true"
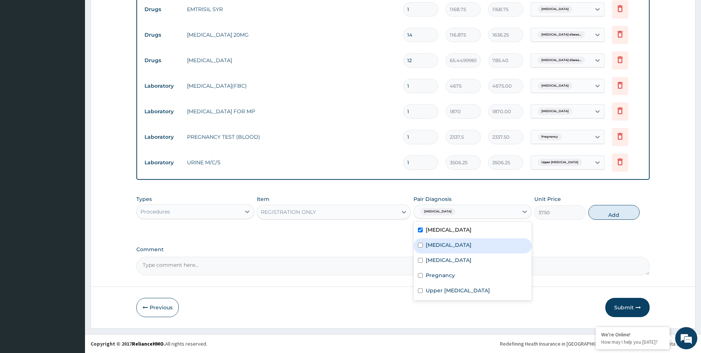
drag, startPoint x: 450, startPoint y: 249, endPoint x: 450, endPoint y: 268, distance: 19.2
click at [451, 250] on div "Malaria" at bounding box center [473, 245] width 118 height 15
checkbox input "true"
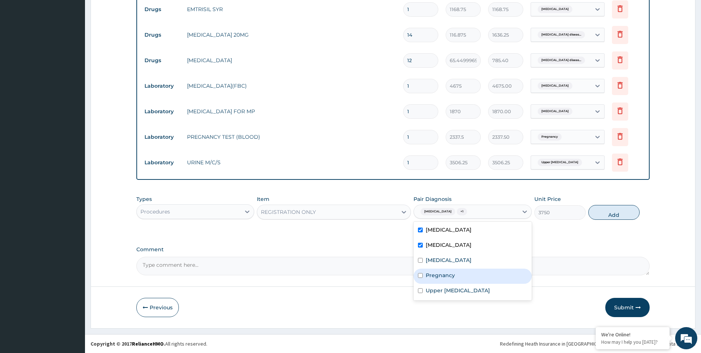
click at [451, 267] on div "Gastroesophageal reflux disease" at bounding box center [473, 260] width 118 height 15
checkbox input "true"
click at [448, 276] on label "Pregnancy" at bounding box center [440, 274] width 29 height 7
checkbox input "true"
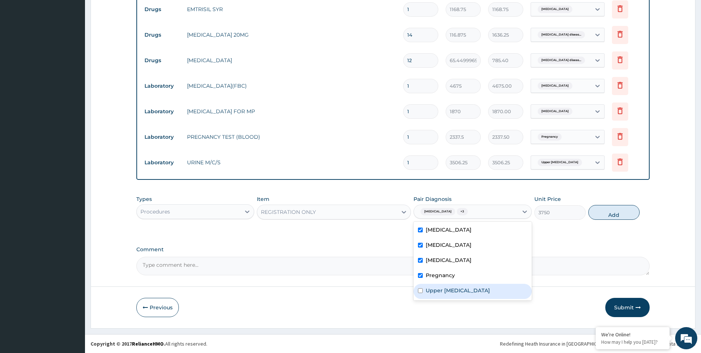
click at [449, 290] on label "Upper urinary tract infection" at bounding box center [458, 289] width 64 height 7
checkbox input "true"
drag, startPoint x: 608, startPoint y: 213, endPoint x: 579, endPoint y: 215, distance: 29.3
click at [608, 213] on button "Add" at bounding box center [613, 212] width 51 height 15
type input "0"
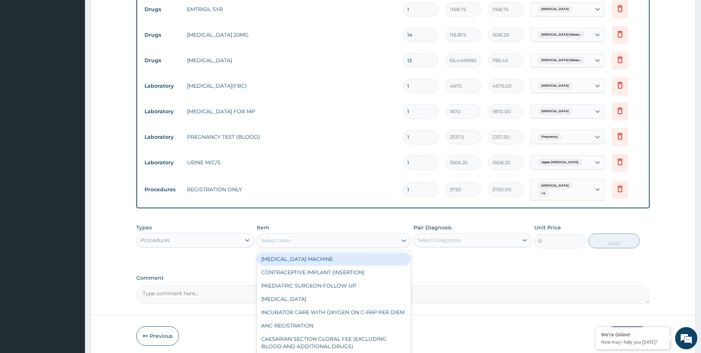
click at [336, 240] on div "Select Item" at bounding box center [327, 240] width 140 height 12
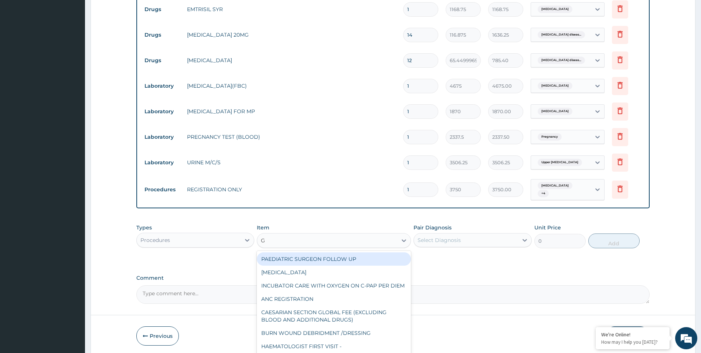
type input "GP"
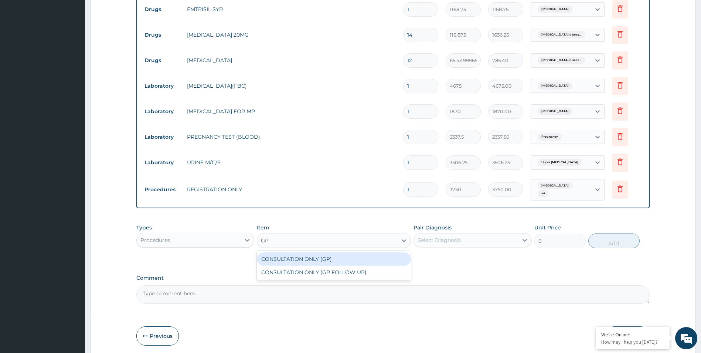
drag, startPoint x: 331, startPoint y: 259, endPoint x: 342, endPoint y: 255, distance: 11.0
click at [333, 258] on div "CONSULTATION ONLY (GP)" at bounding box center [334, 258] width 154 height 13
type input "6250"
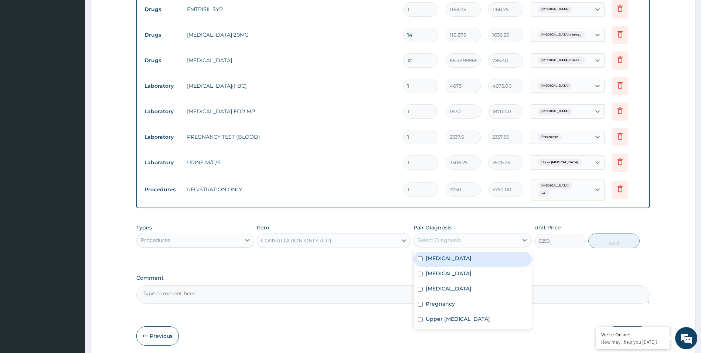
drag, startPoint x: 430, startPoint y: 240, endPoint x: 448, endPoint y: 274, distance: 38.2
click at [431, 241] on div "Select Diagnosis" at bounding box center [439, 239] width 43 height 7
drag, startPoint x: 447, startPoint y: 260, endPoint x: 445, endPoint y: 272, distance: 12.8
click at [447, 259] on label "Upper respiratory infection" at bounding box center [449, 257] width 46 height 7
checkbox input "true"
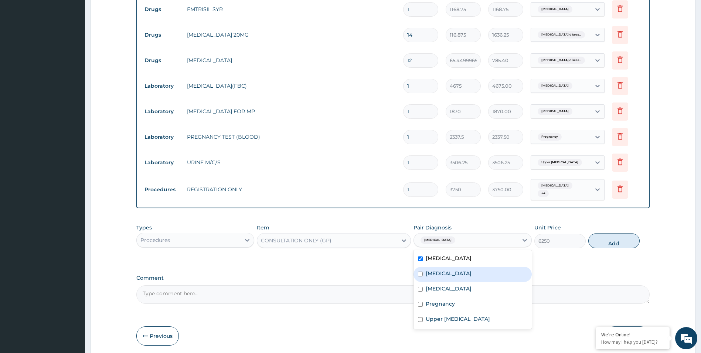
click at [444, 274] on label "Malaria" at bounding box center [449, 272] width 46 height 7
checkbox input "true"
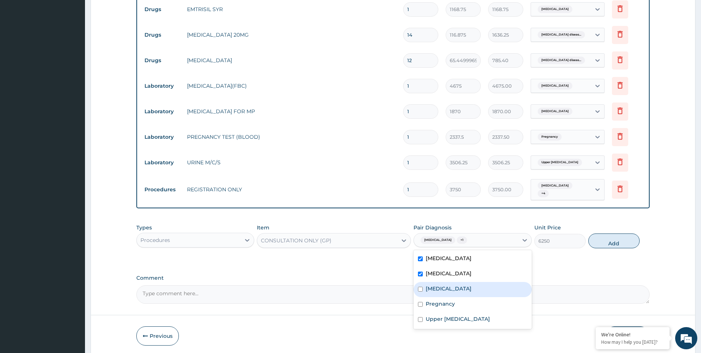
drag, startPoint x: 440, startPoint y: 291, endPoint x: 439, endPoint y: 303, distance: 12.7
click at [440, 294] on div "Gastroesophageal reflux disease" at bounding box center [473, 289] width 118 height 15
checkbox input "true"
click at [438, 304] on label "Pregnancy" at bounding box center [440, 303] width 29 height 7
checkbox input "true"
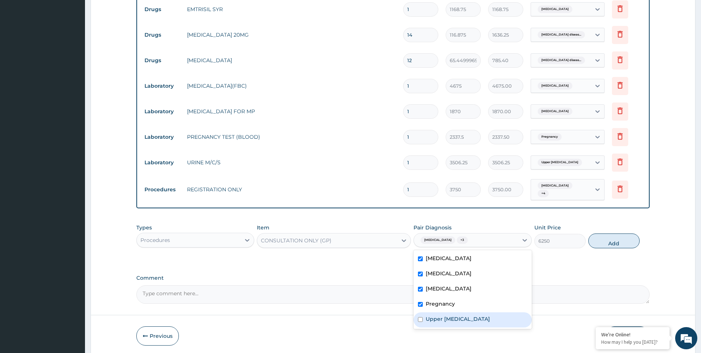
click at [440, 313] on div "Upper urinary tract infection" at bounding box center [473, 319] width 118 height 15
checkbox input "true"
click at [612, 244] on button "Add" at bounding box center [613, 240] width 51 height 15
type input "0"
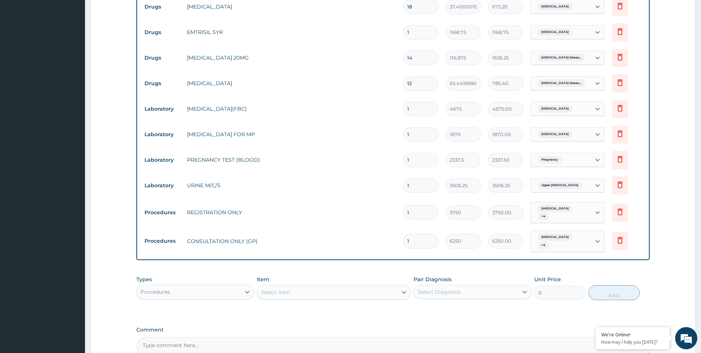
scroll to position [327, 0]
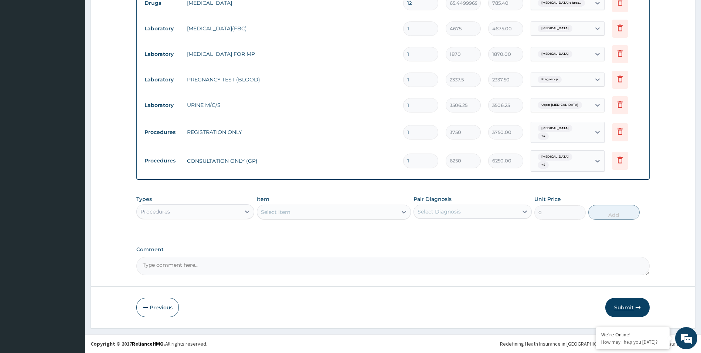
click at [628, 306] on button "Submit" at bounding box center [627, 307] width 44 height 19
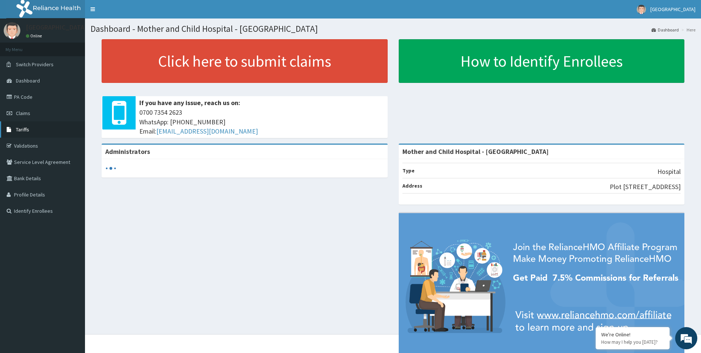
click at [23, 130] on span "Tariffs" at bounding box center [22, 129] width 13 height 7
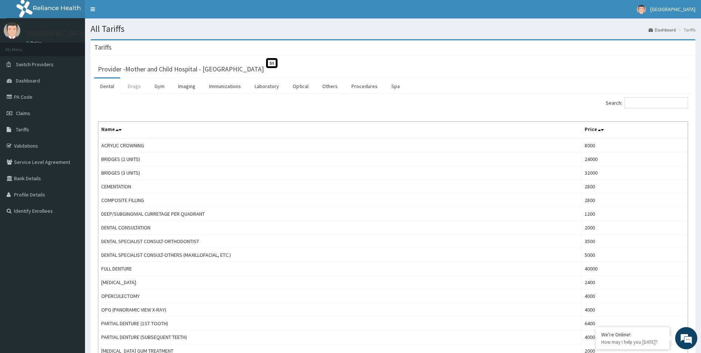
click at [138, 88] on link "Drugs" at bounding box center [134, 86] width 25 height 16
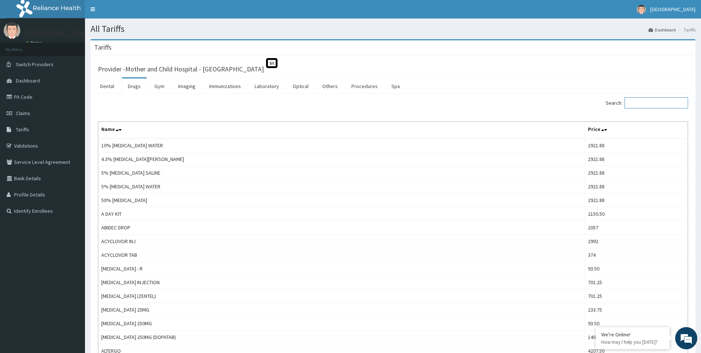
click at [660, 103] on input "Search:" at bounding box center [657, 102] width 64 height 11
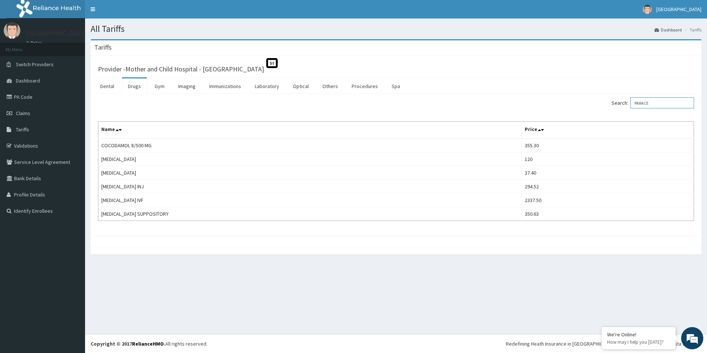
drag, startPoint x: 619, startPoint y: 92, endPoint x: 598, endPoint y: 75, distance: 26.7
click at [603, 92] on div "Dental Drugs Gym Imaging Immunizations Laboratory Optical Others Procedures Spa…" at bounding box center [395, 156] width 603 height 158
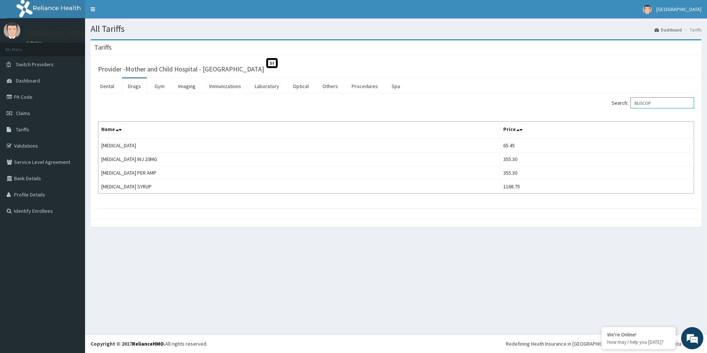
type input "BUSCOP"
